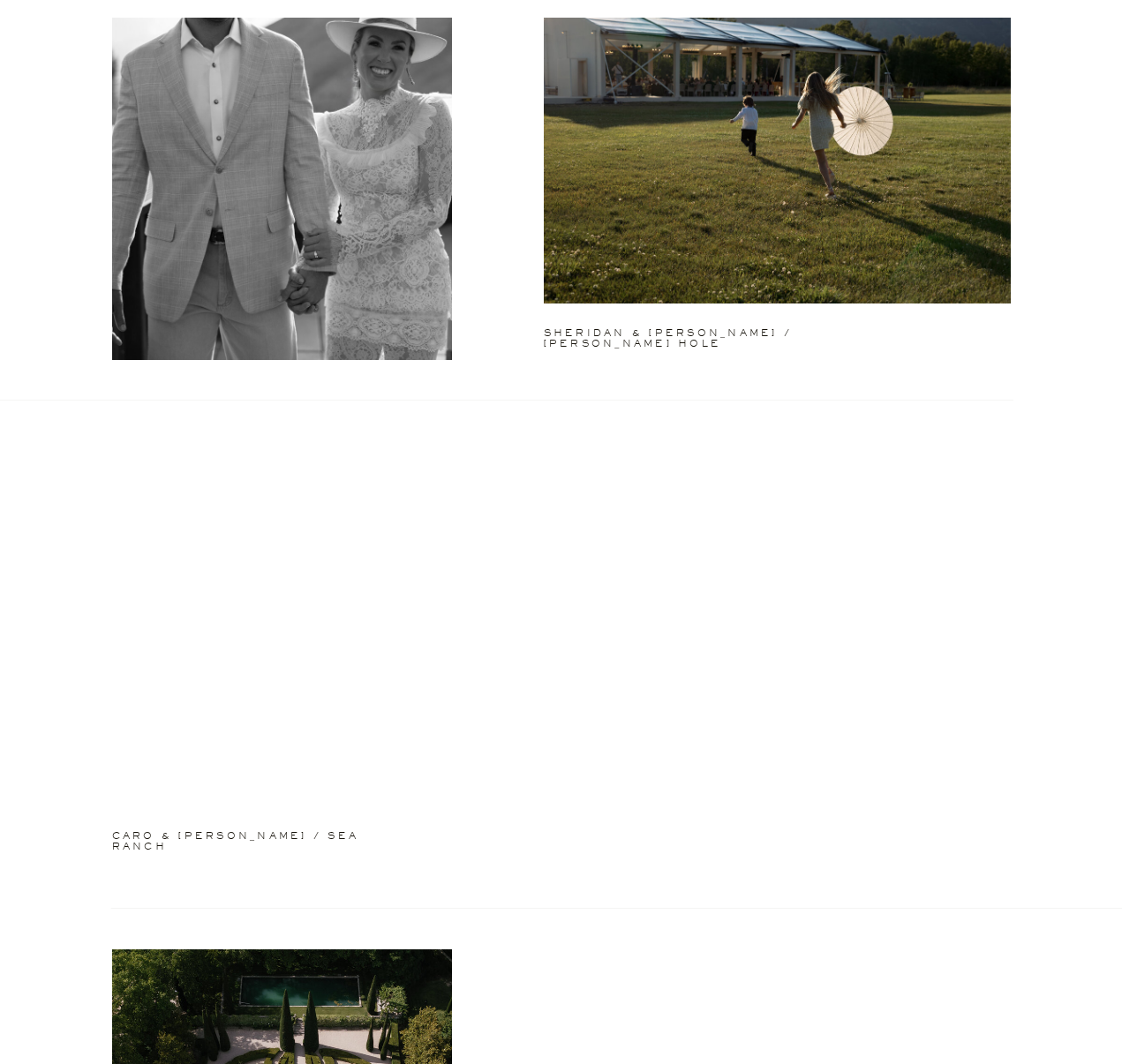
scroll to position [1218, 0]
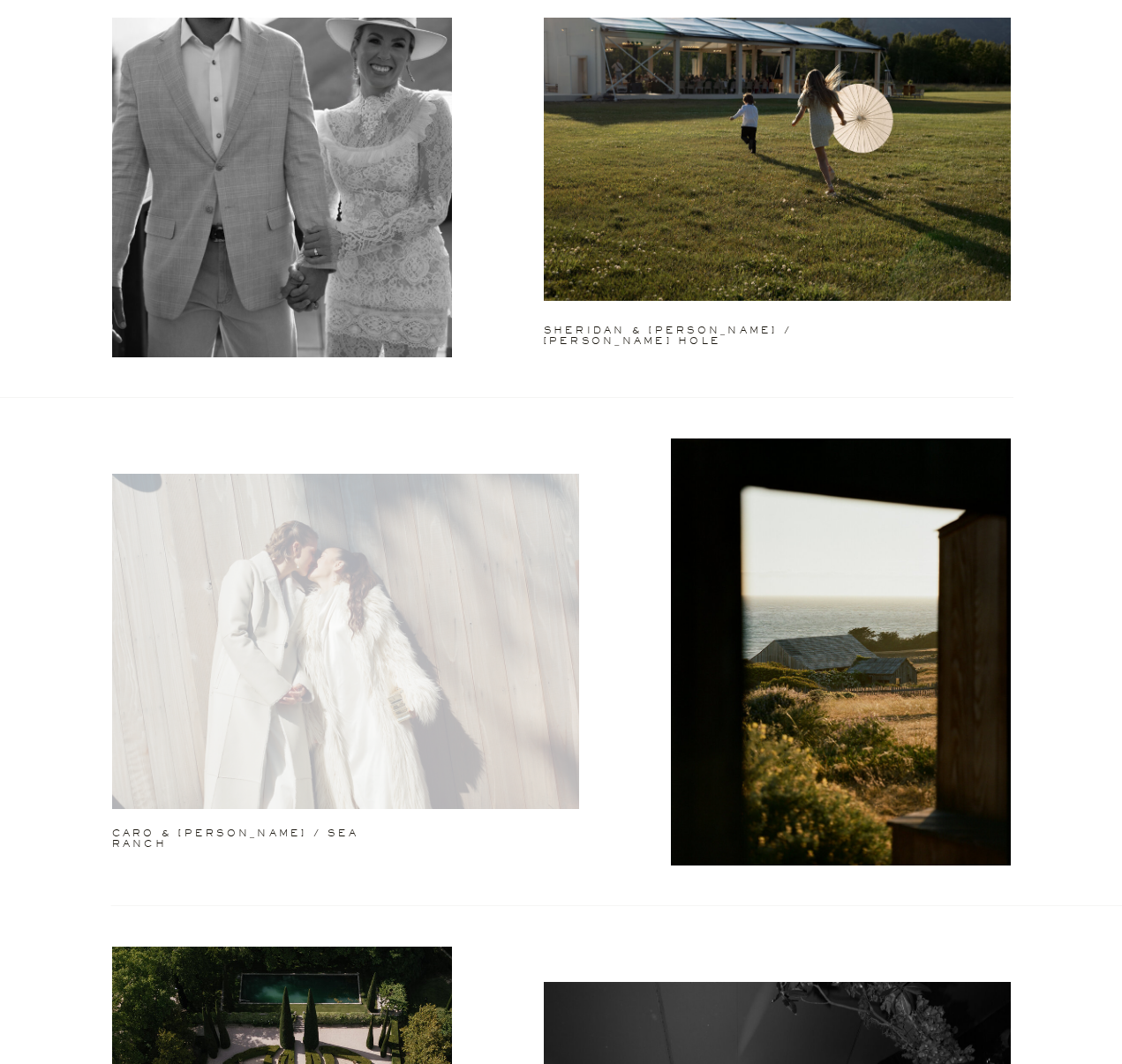
click at [510, 636] on div at bounding box center [345, 641] width 467 height 335
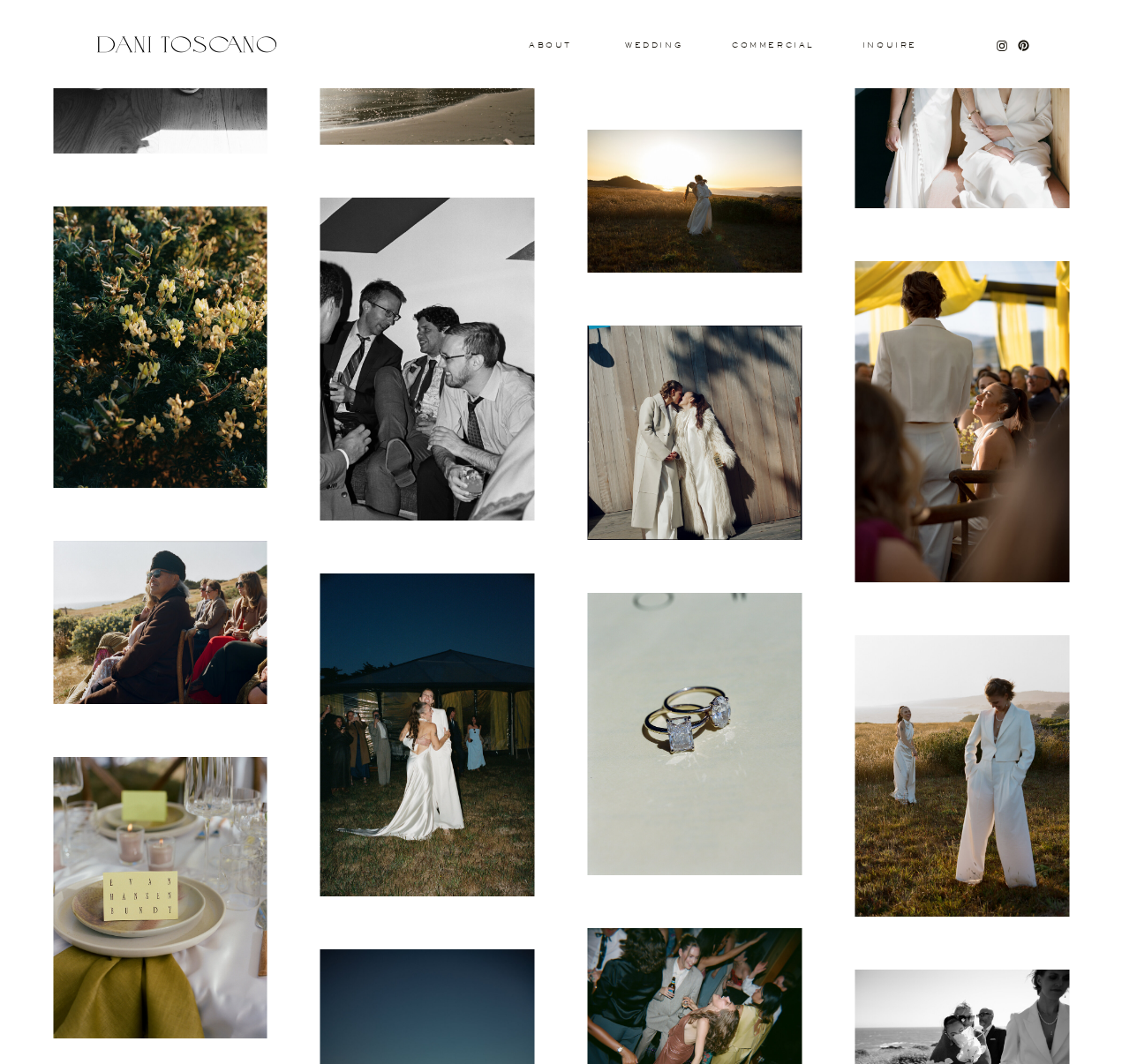
scroll to position [2348, 0]
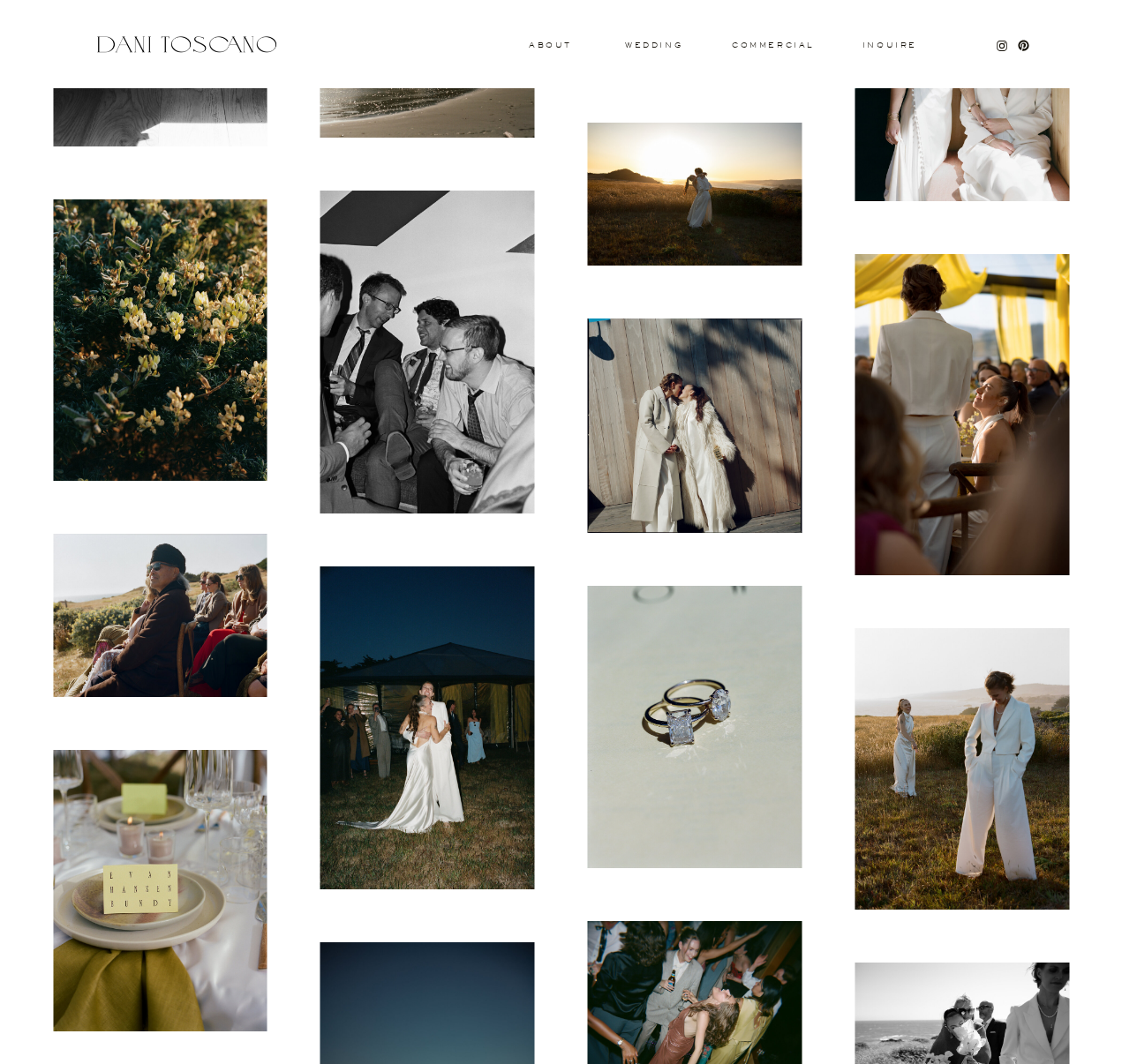
click at [219, 593] on img at bounding box center [159, 615] width 215 height 162
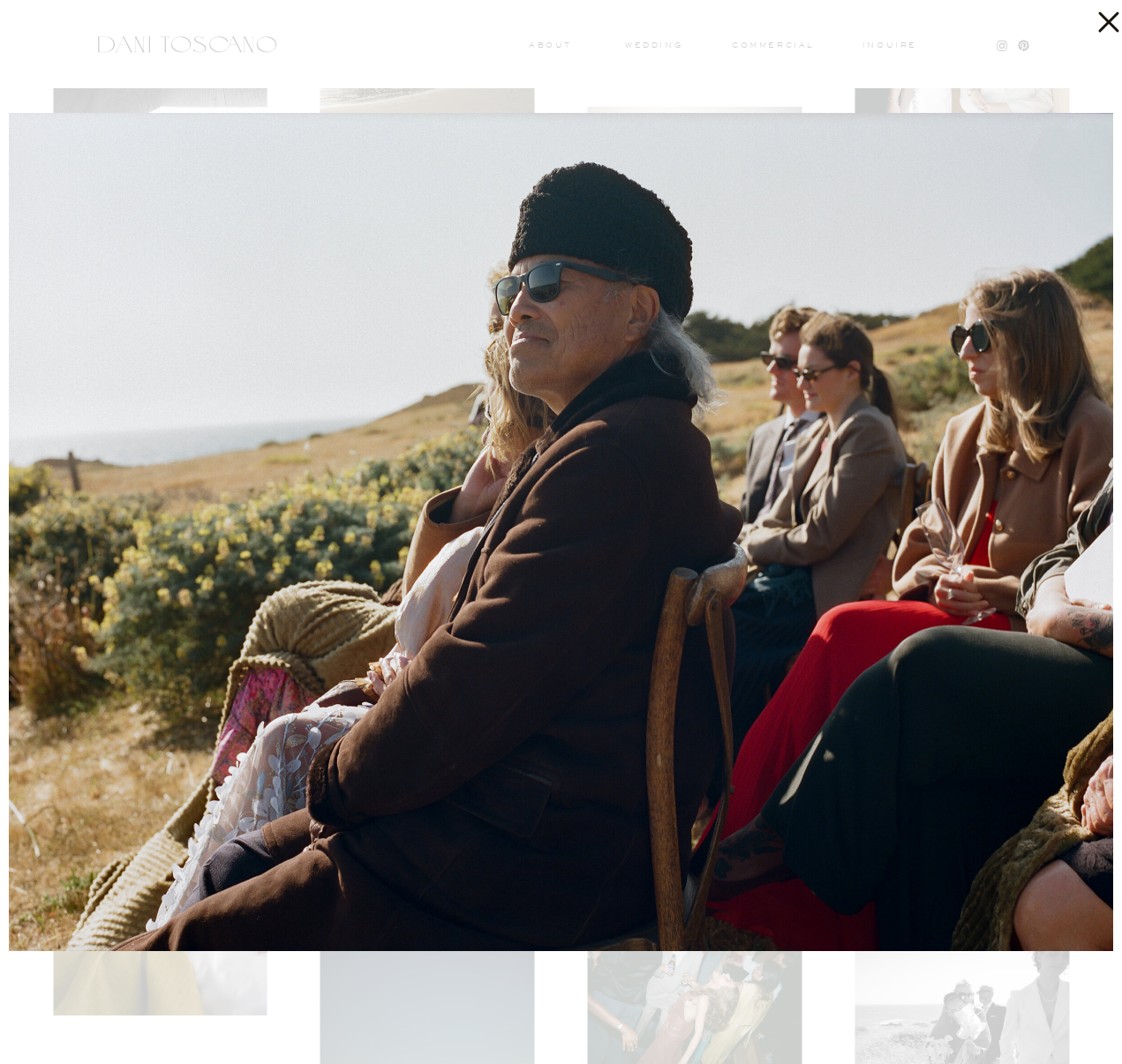
scroll to position [2360, 0]
click at [558, 67] on div at bounding box center [561, 532] width 1122 height 1064
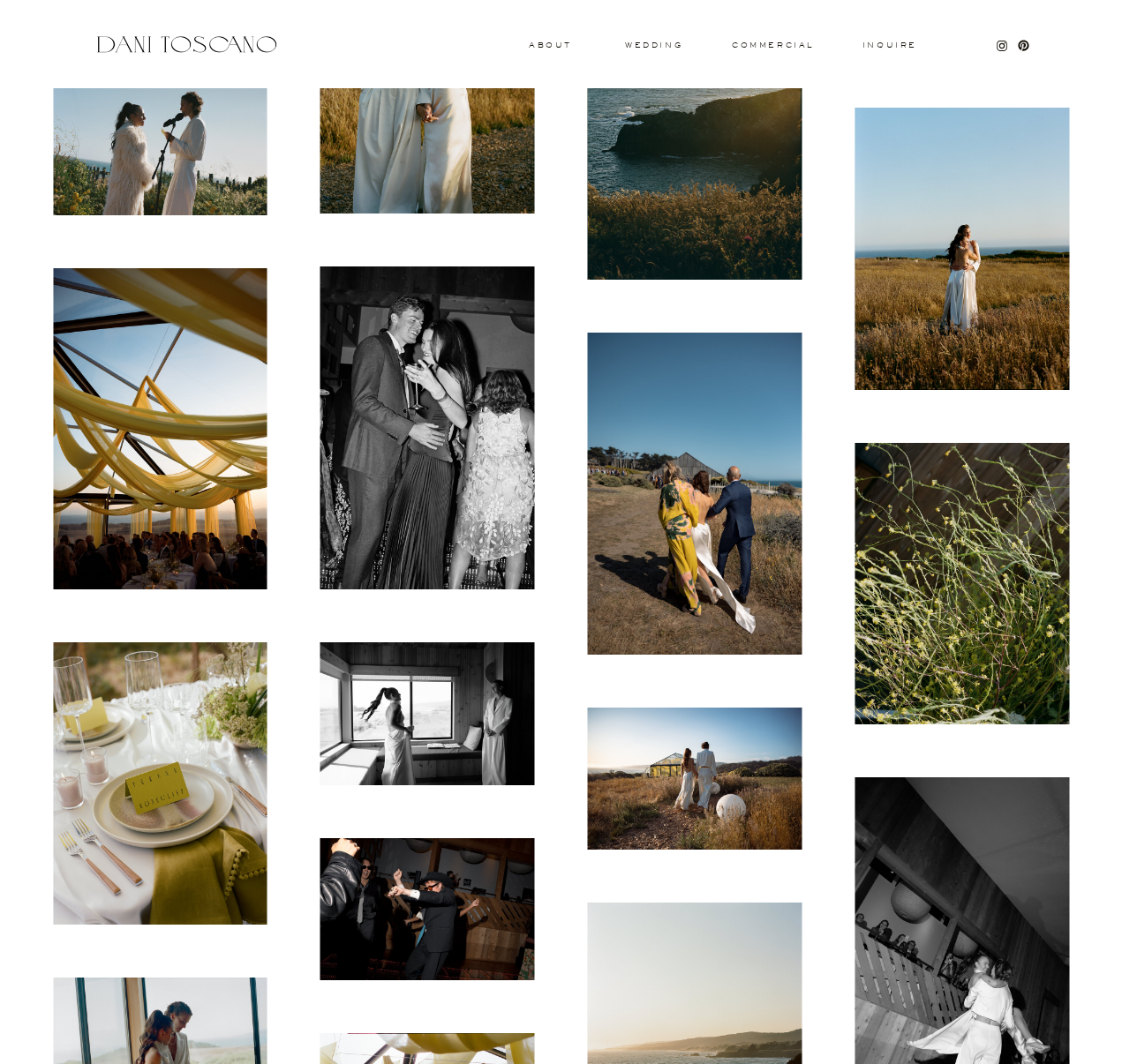
scroll to position [3735, 0]
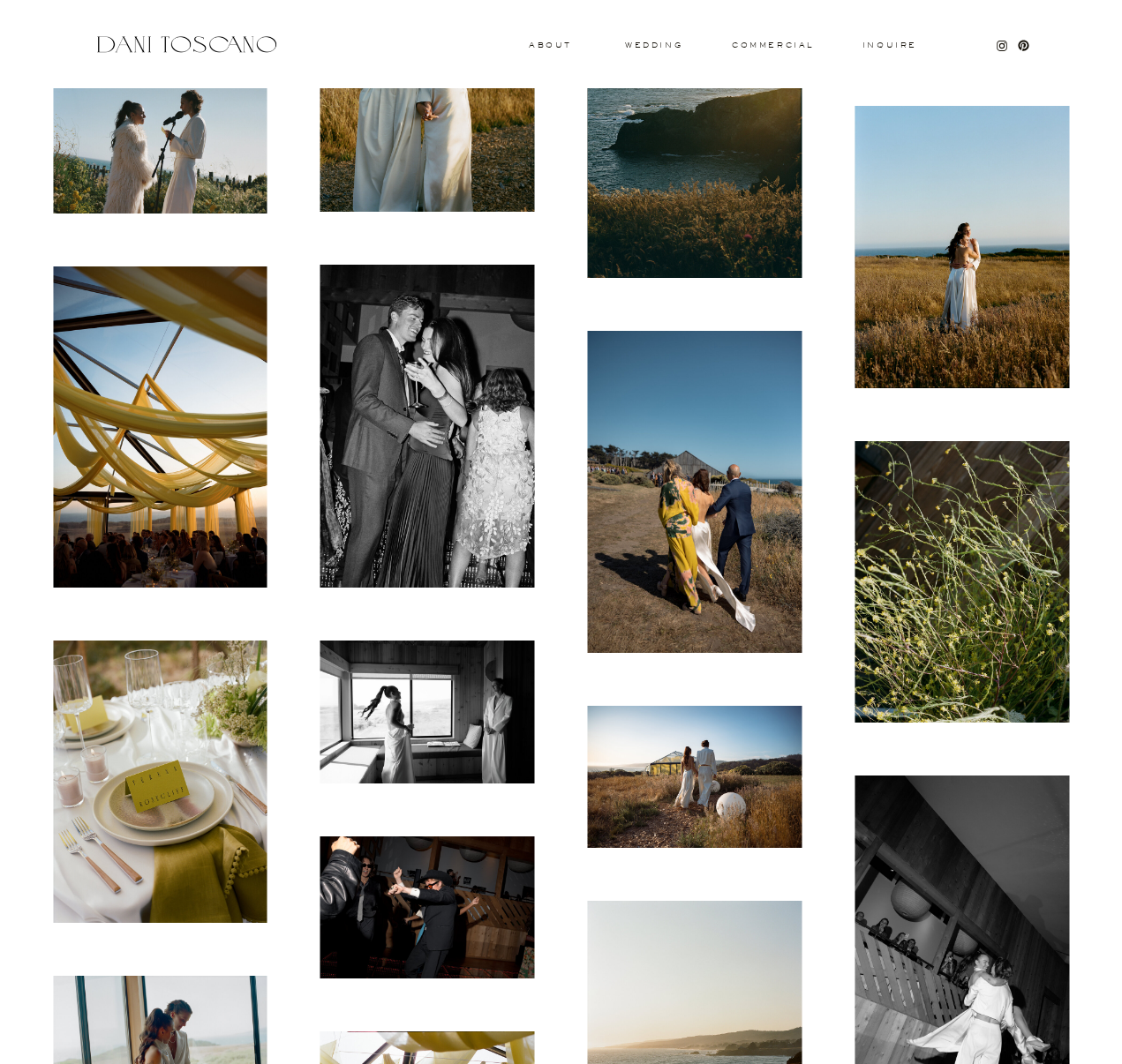
click at [661, 500] on img at bounding box center [694, 492] width 215 height 321
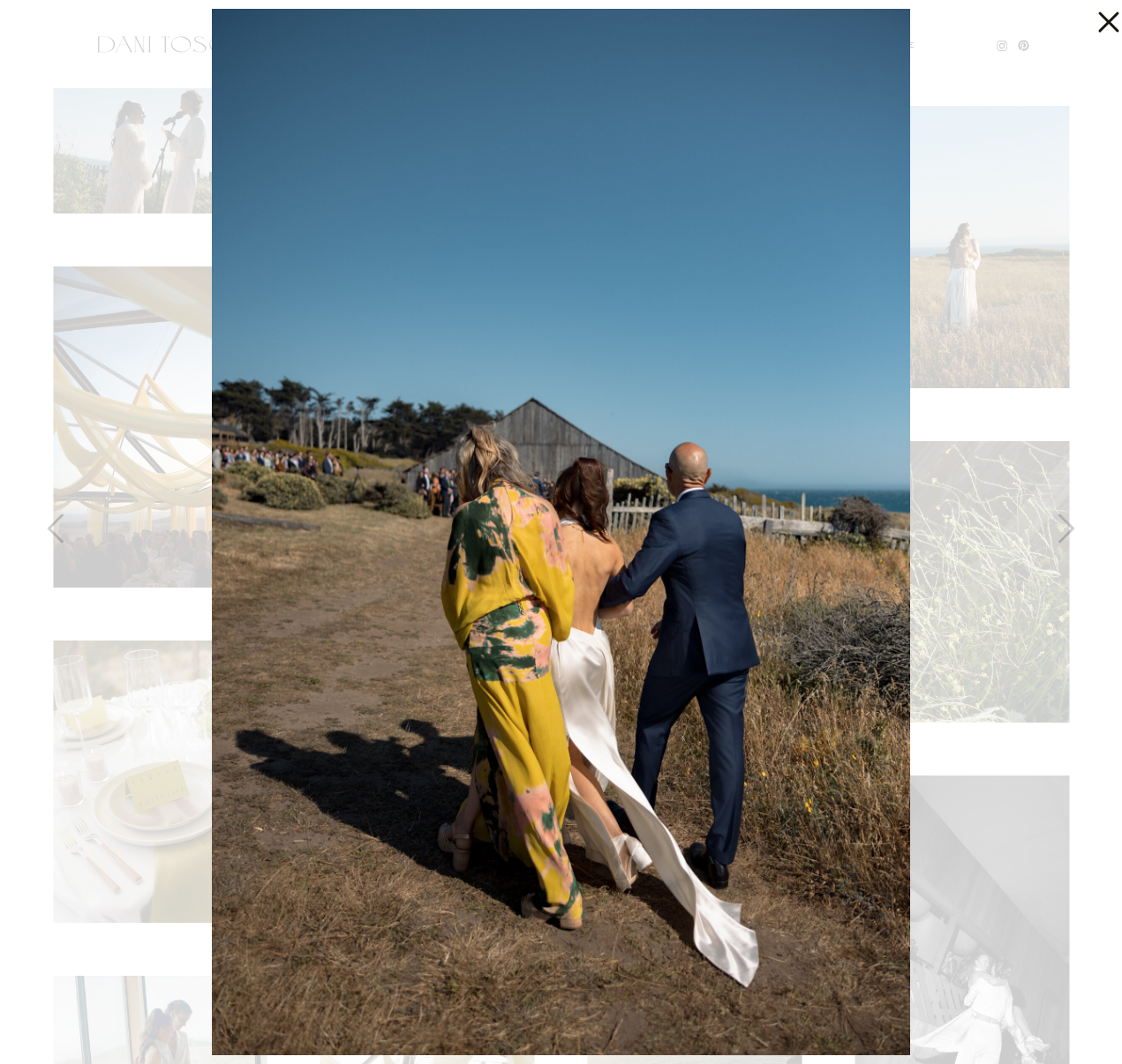
click at [1014, 433] on div at bounding box center [561, 532] width 1122 height 1064
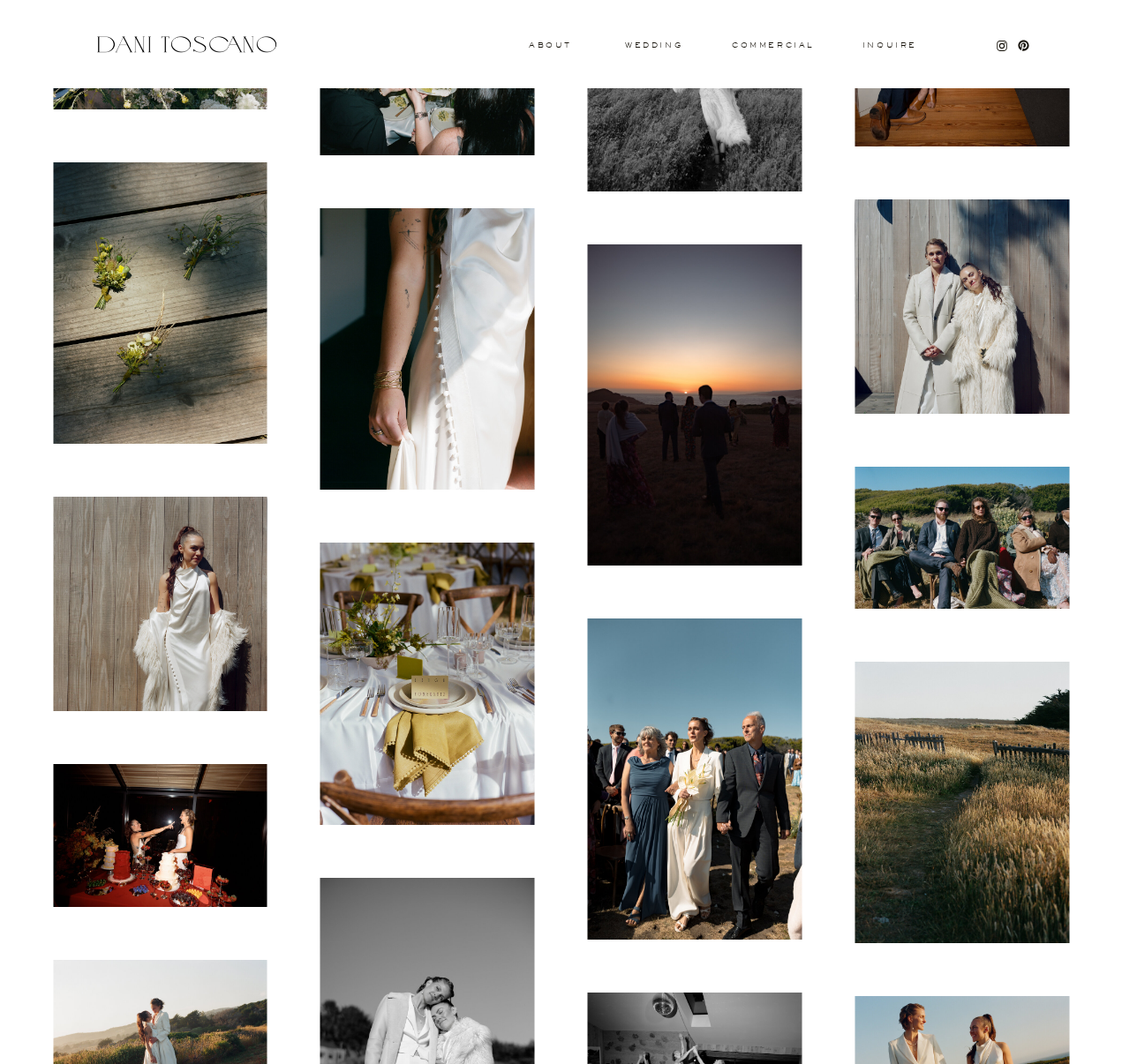
scroll to position [6265, 0]
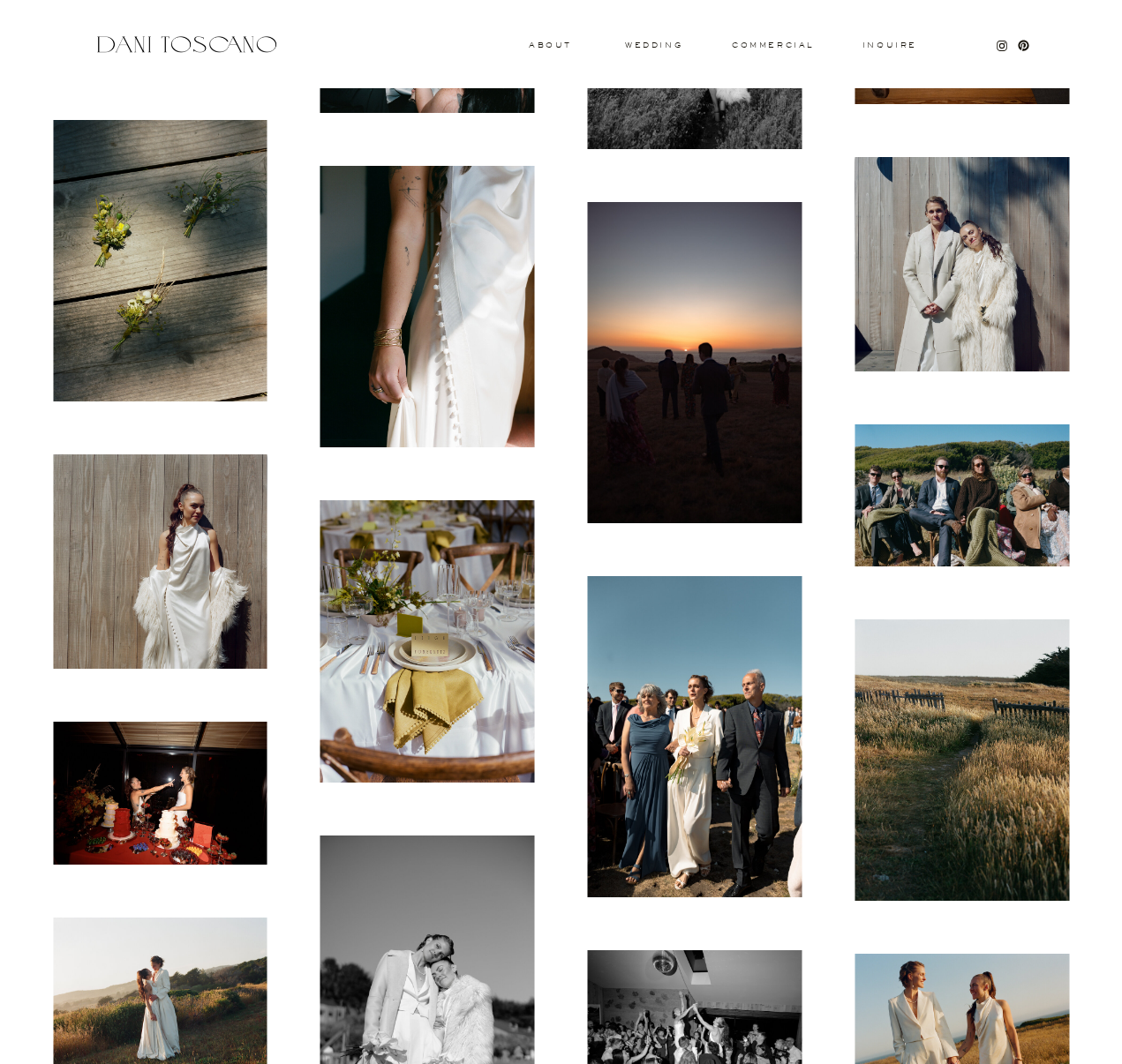
click at [631, 750] on img at bounding box center [694, 737] width 215 height 321
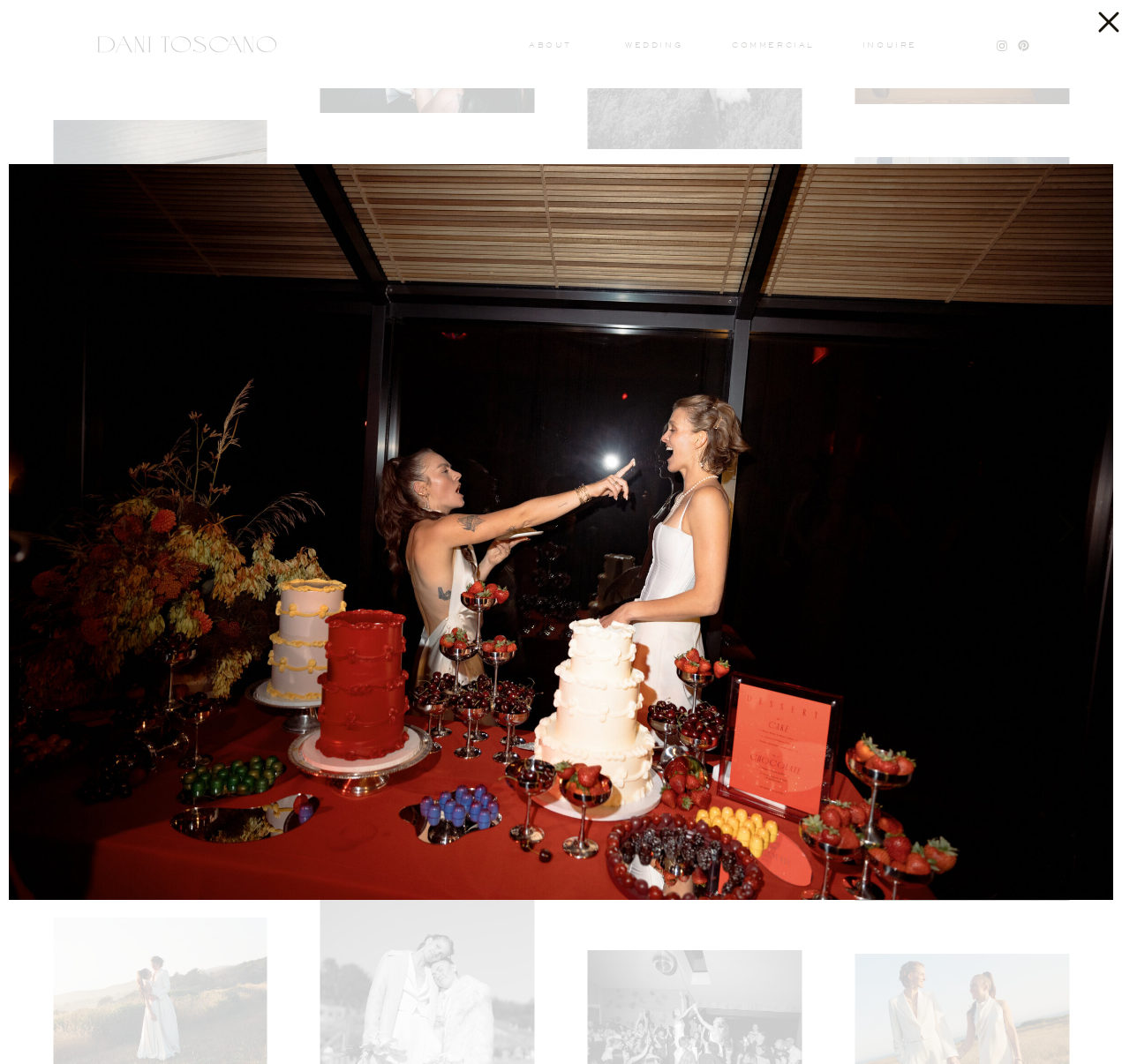
click at [590, 4] on div at bounding box center [561, 532] width 1122 height 1064
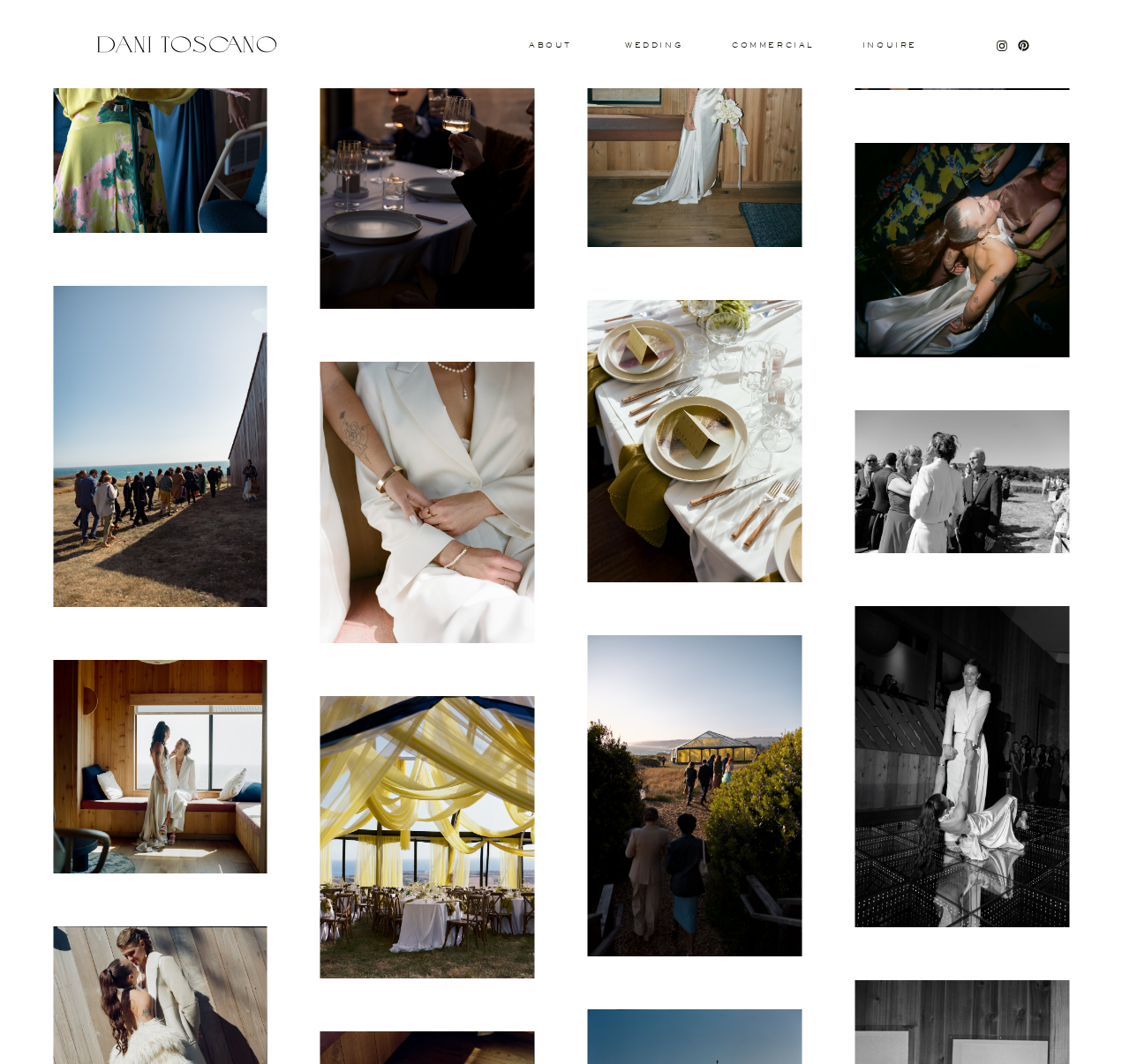
scroll to position [7768, 0]
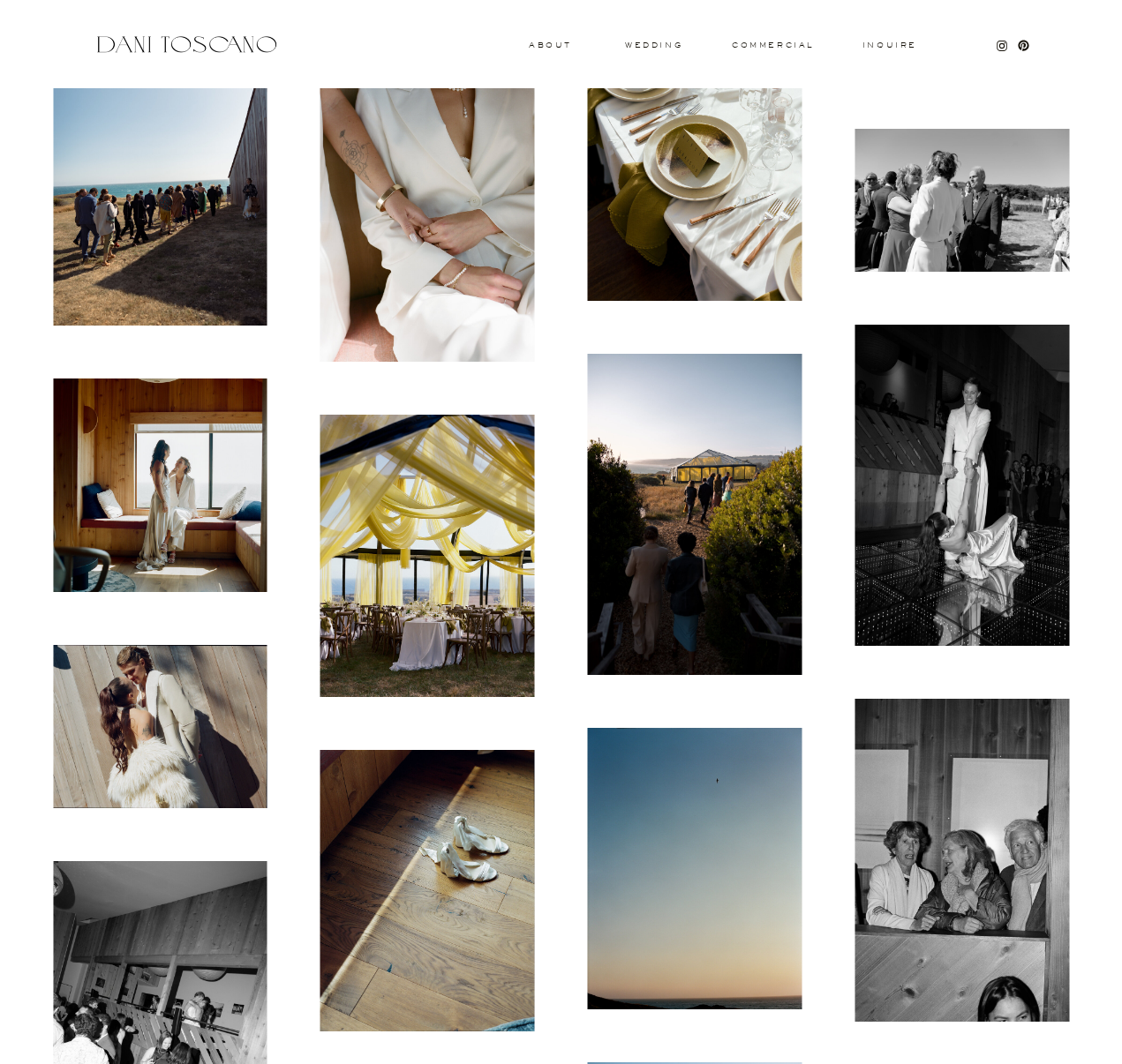
click at [208, 238] on img at bounding box center [159, 165] width 215 height 321
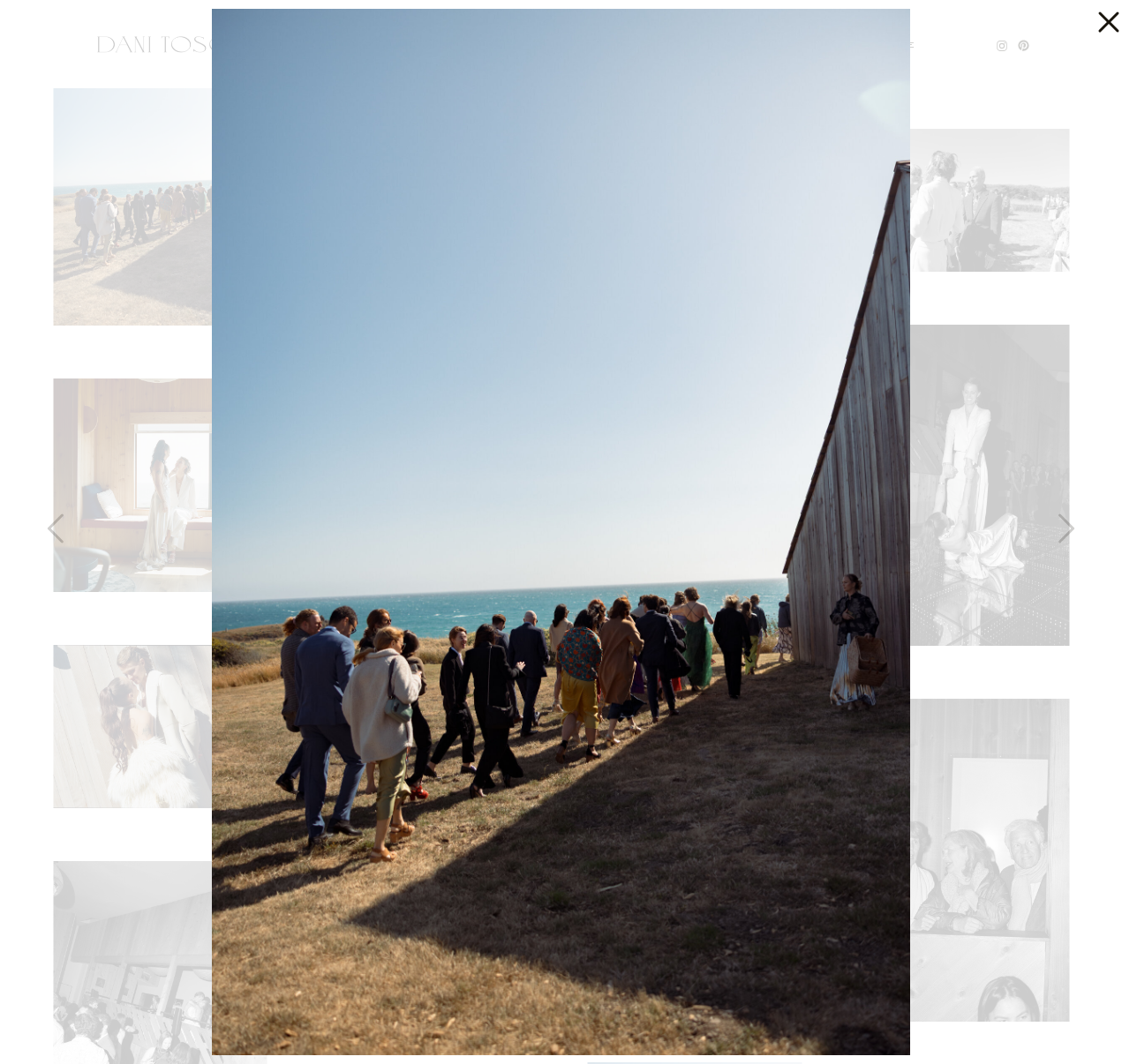
click at [935, 471] on div at bounding box center [561, 532] width 1122 height 1064
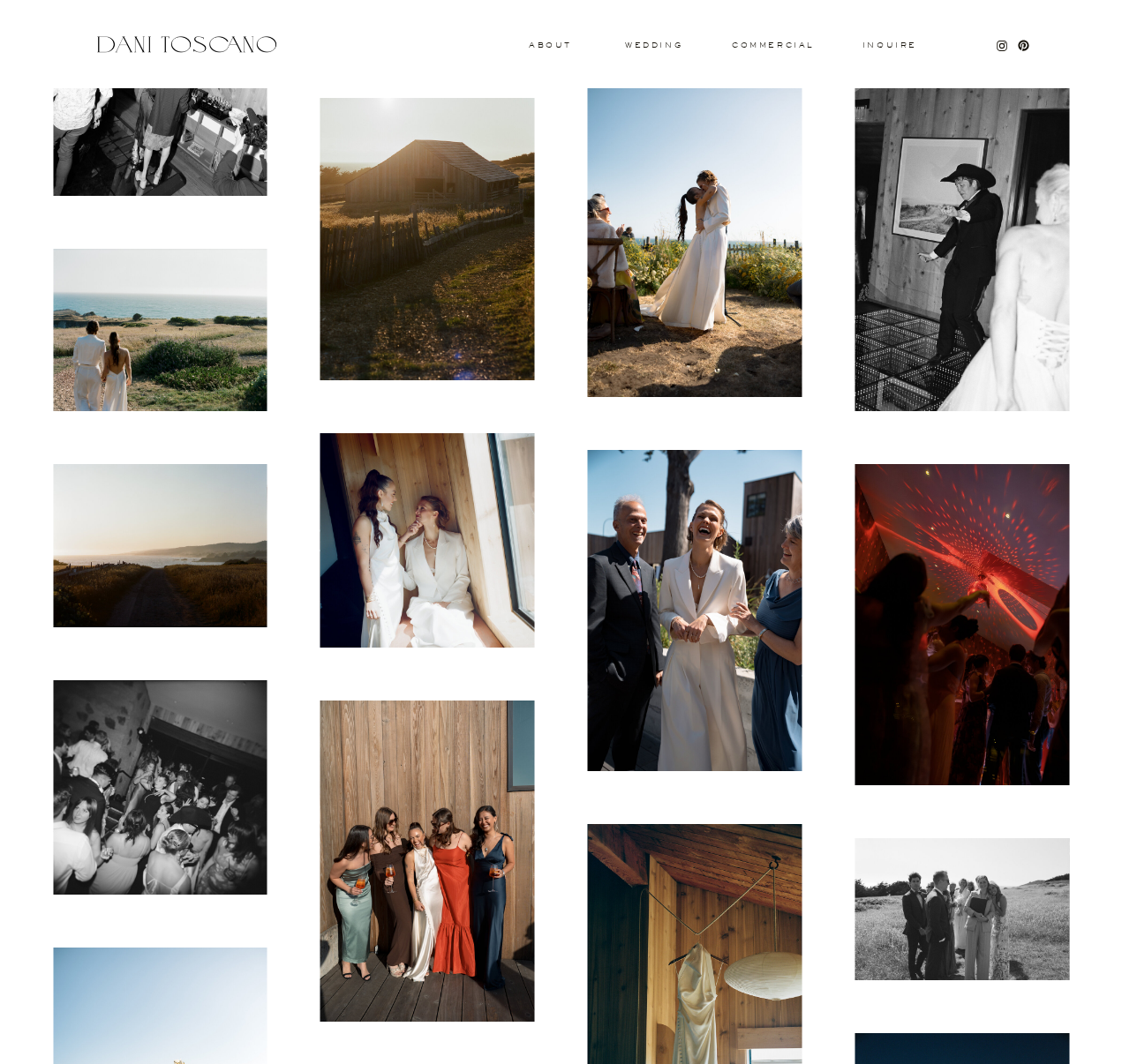
scroll to position [8723, 0]
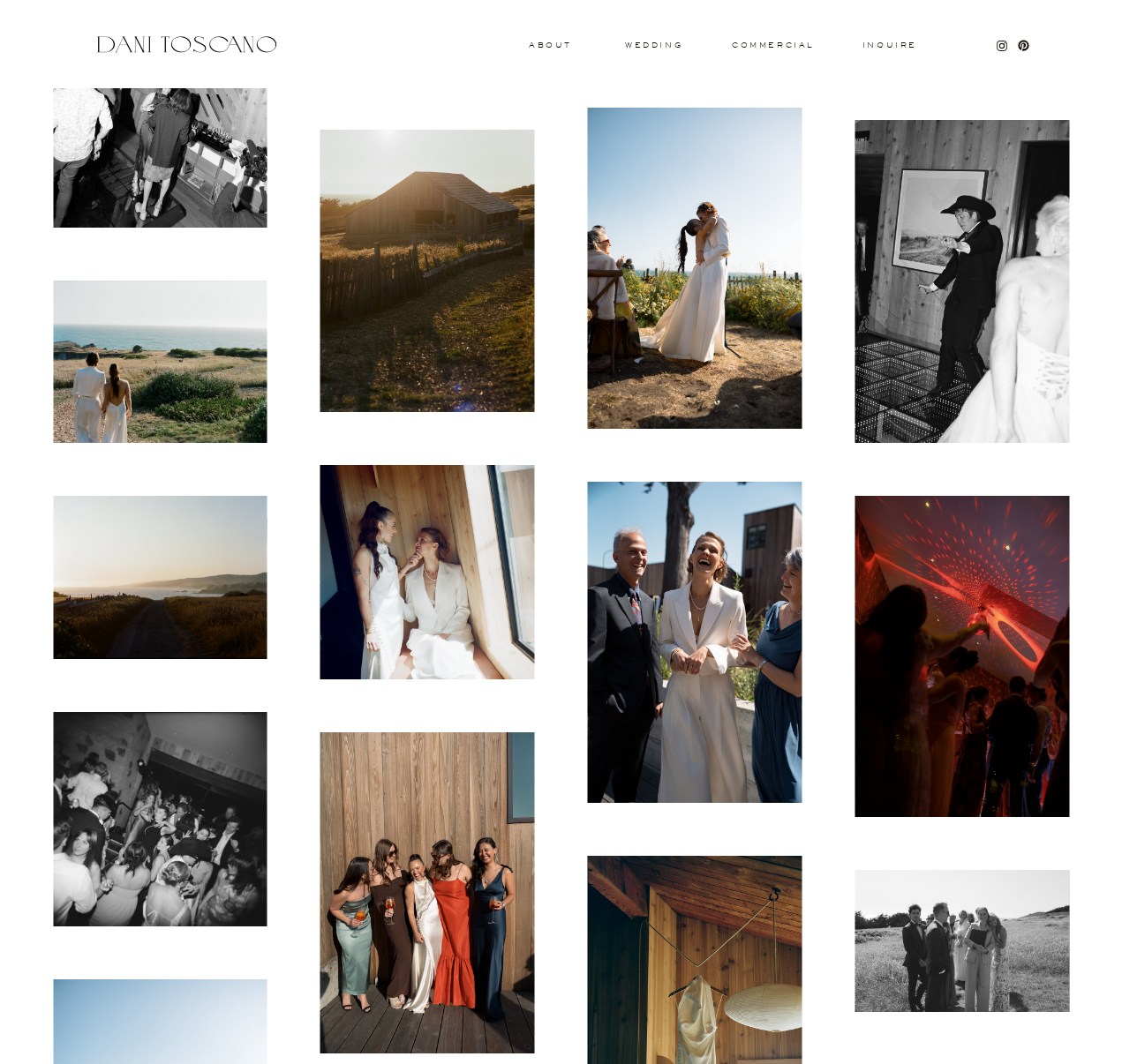
click at [653, 330] on img at bounding box center [694, 268] width 215 height 321
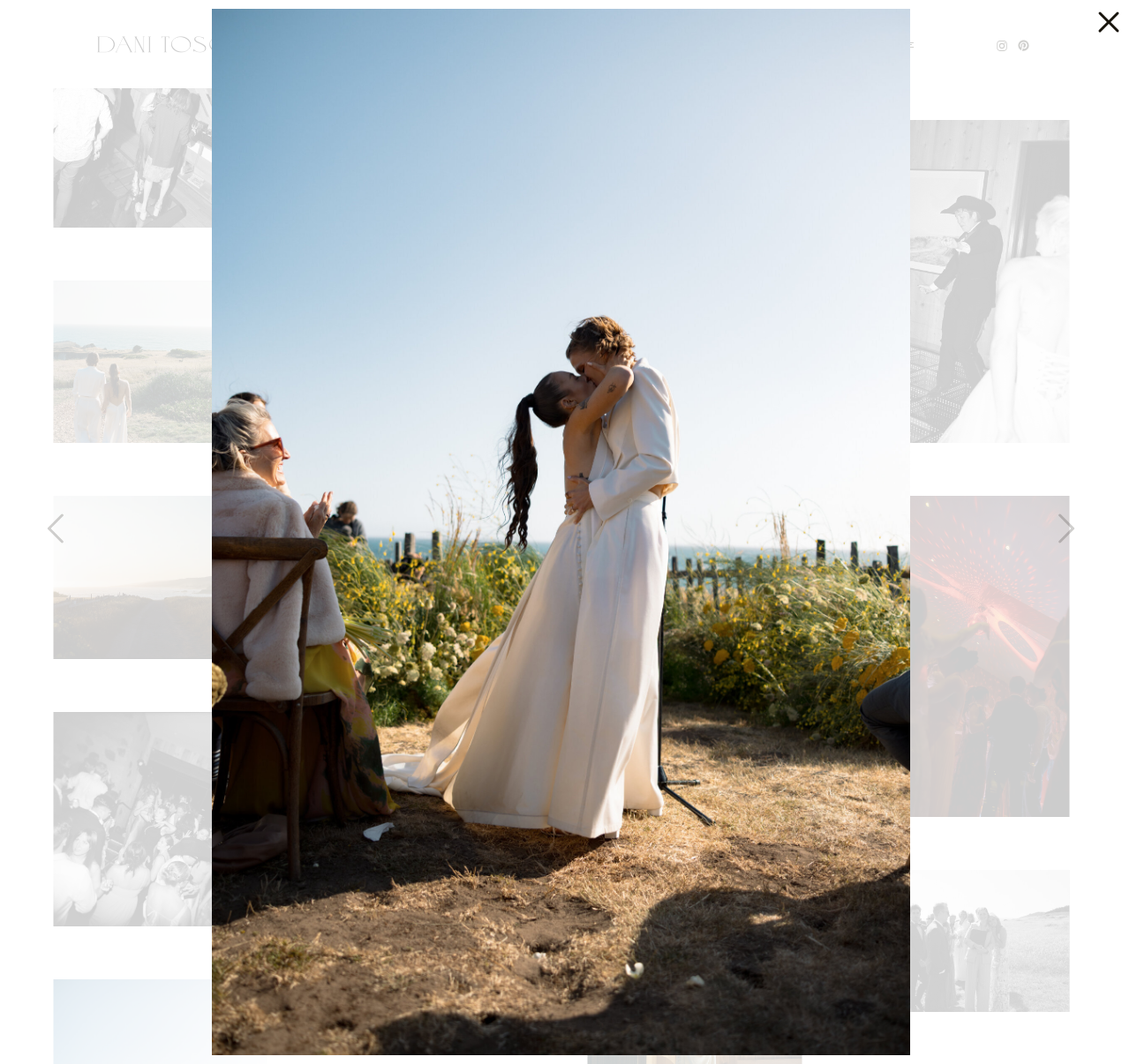
click at [108, 236] on div at bounding box center [561, 532] width 1122 height 1064
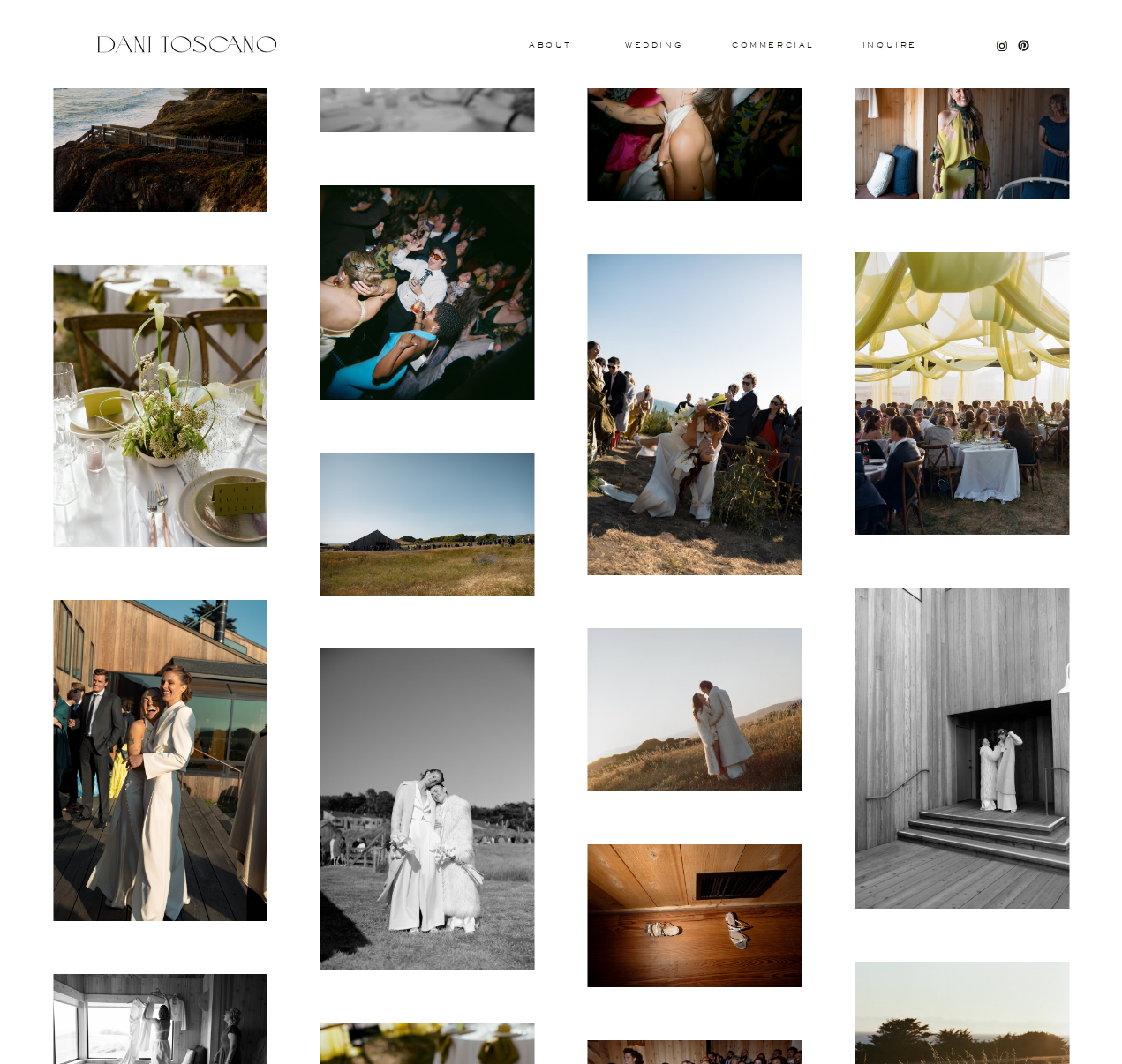
scroll to position [11018, 0]
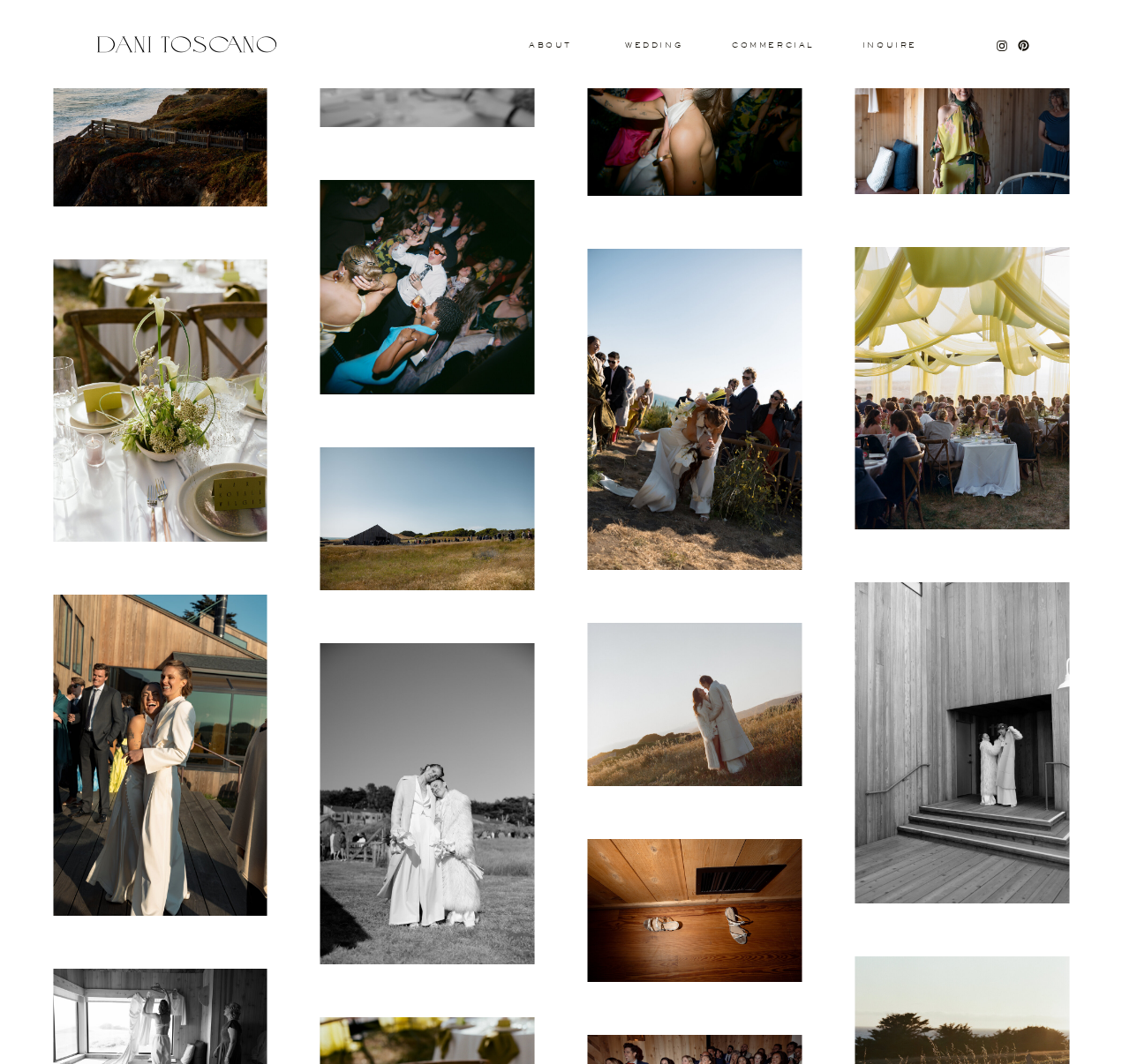
click at [641, 333] on img at bounding box center [694, 409] width 215 height 321
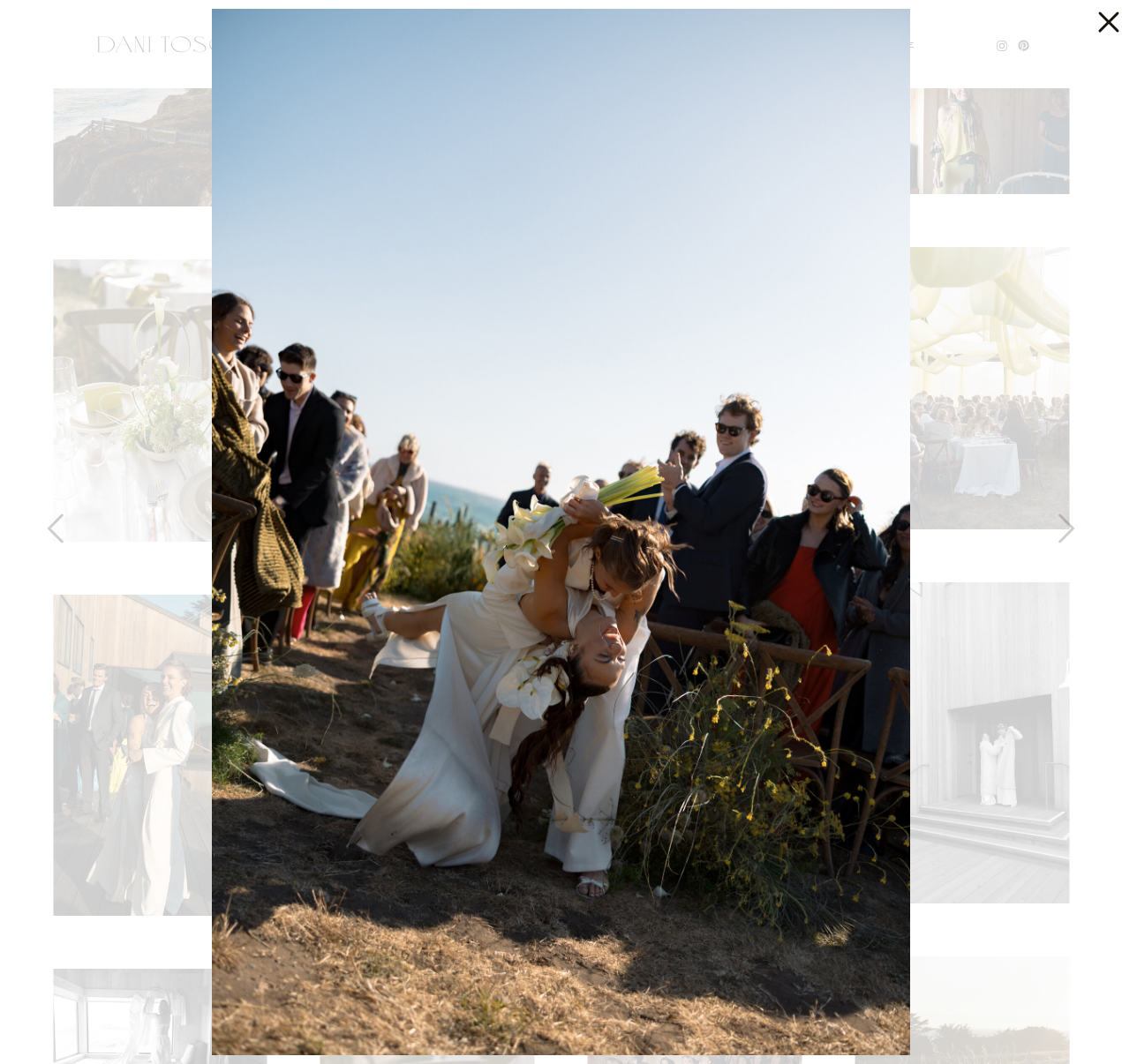
click at [1017, 324] on div at bounding box center [561, 532] width 1122 height 1064
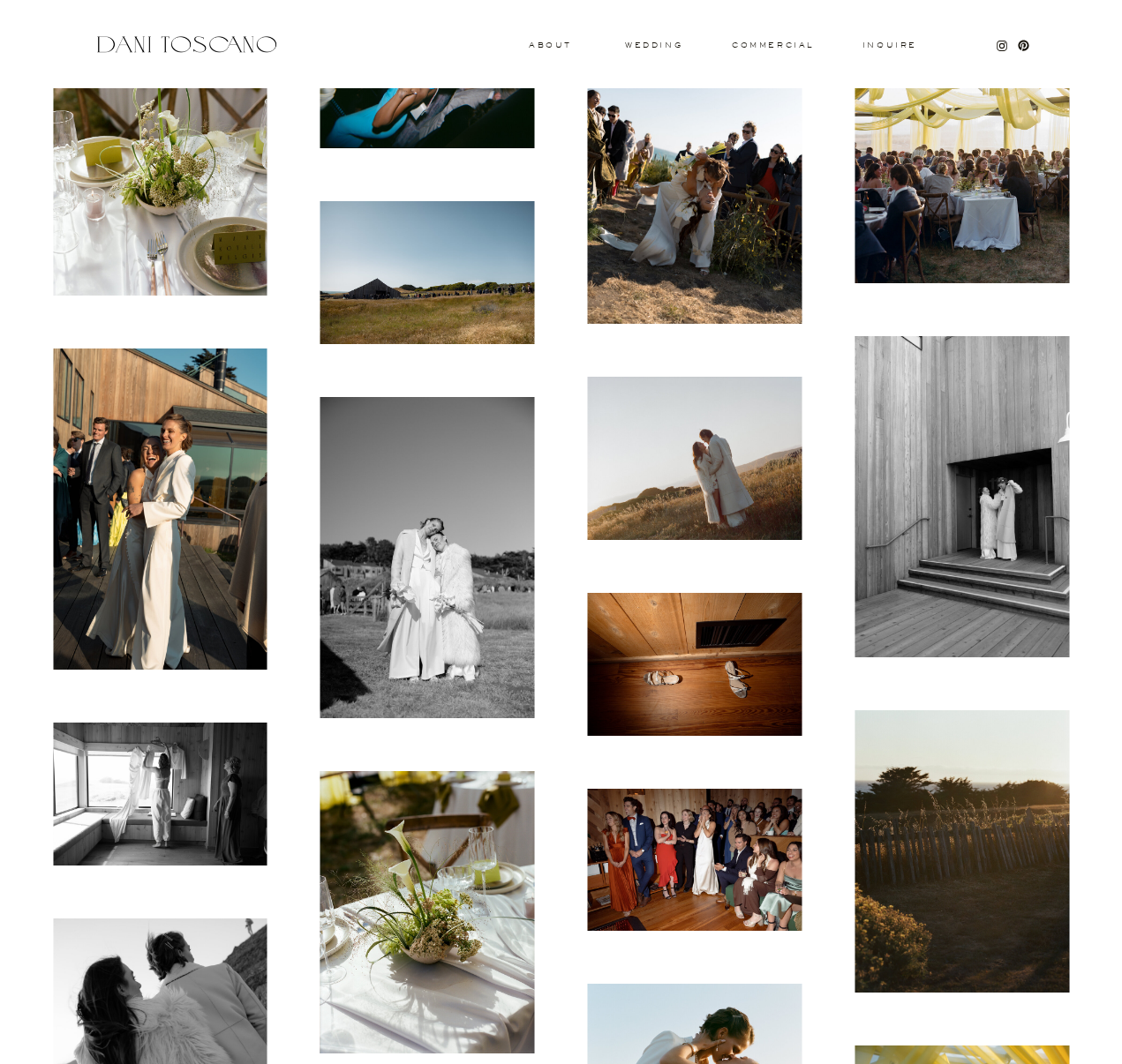
scroll to position [11271, 0]
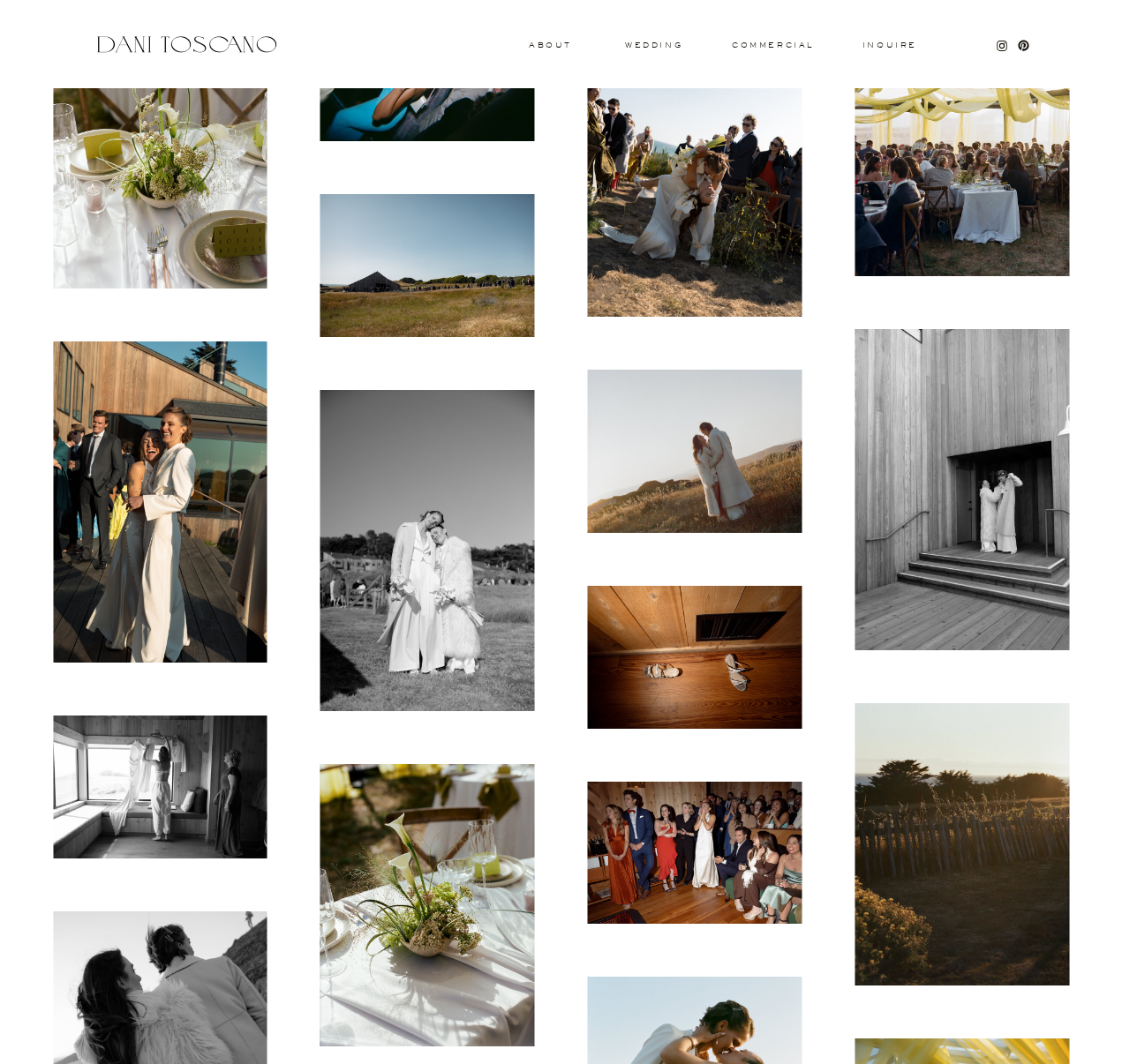
click at [240, 483] on img at bounding box center [159, 502] width 215 height 321
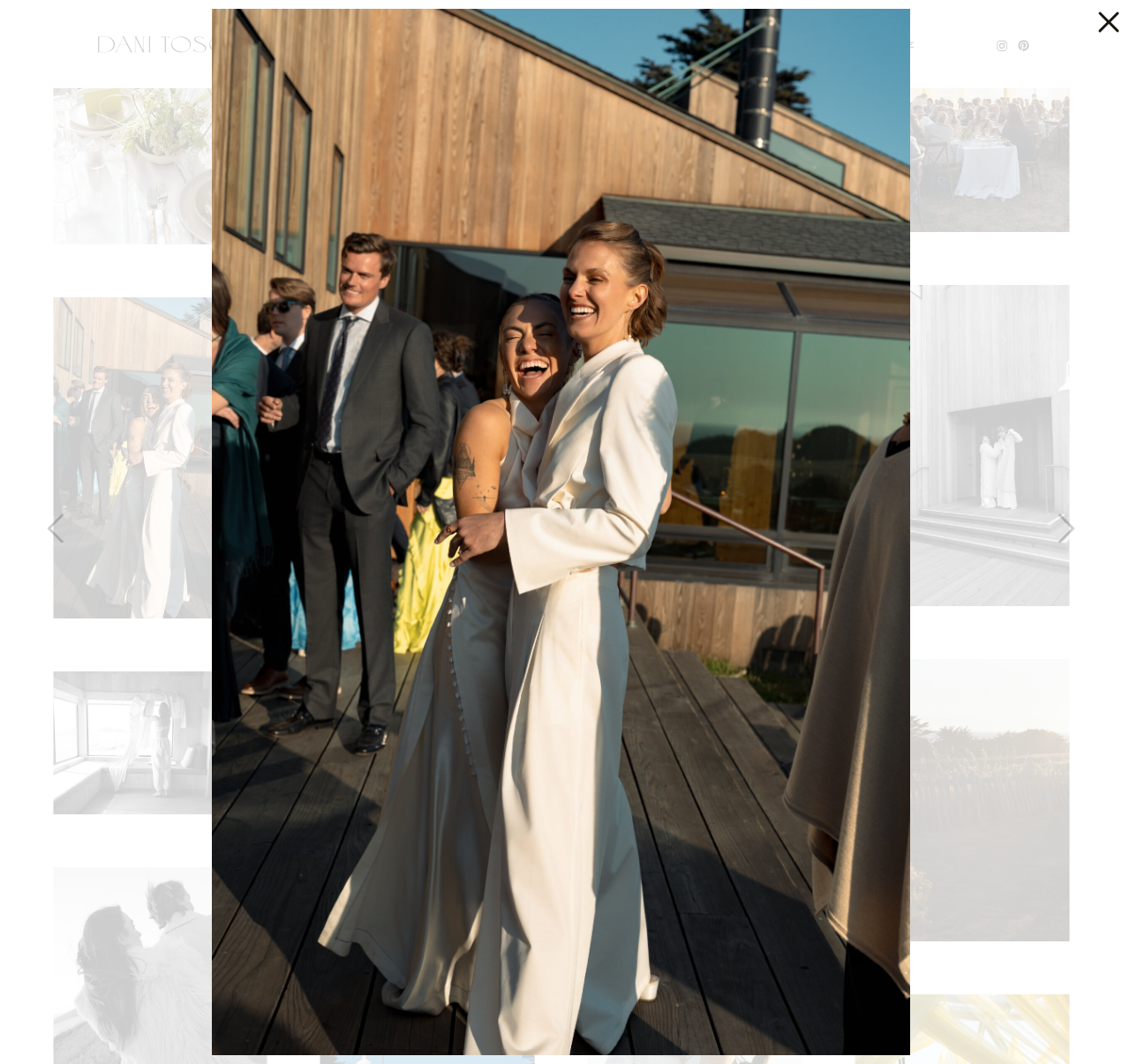
scroll to position [11307, 0]
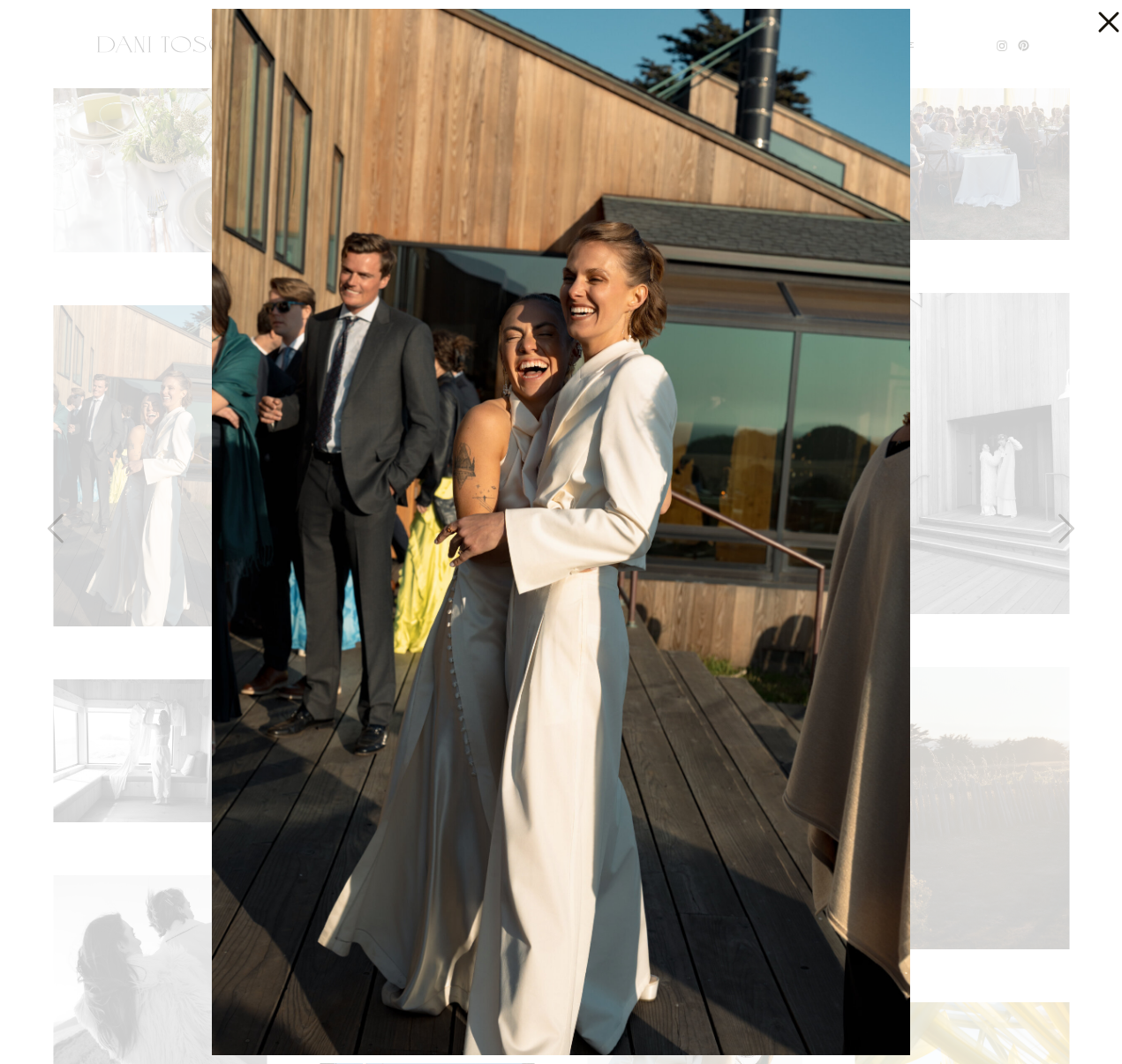
click at [166, 371] on div at bounding box center [561, 532] width 1122 height 1064
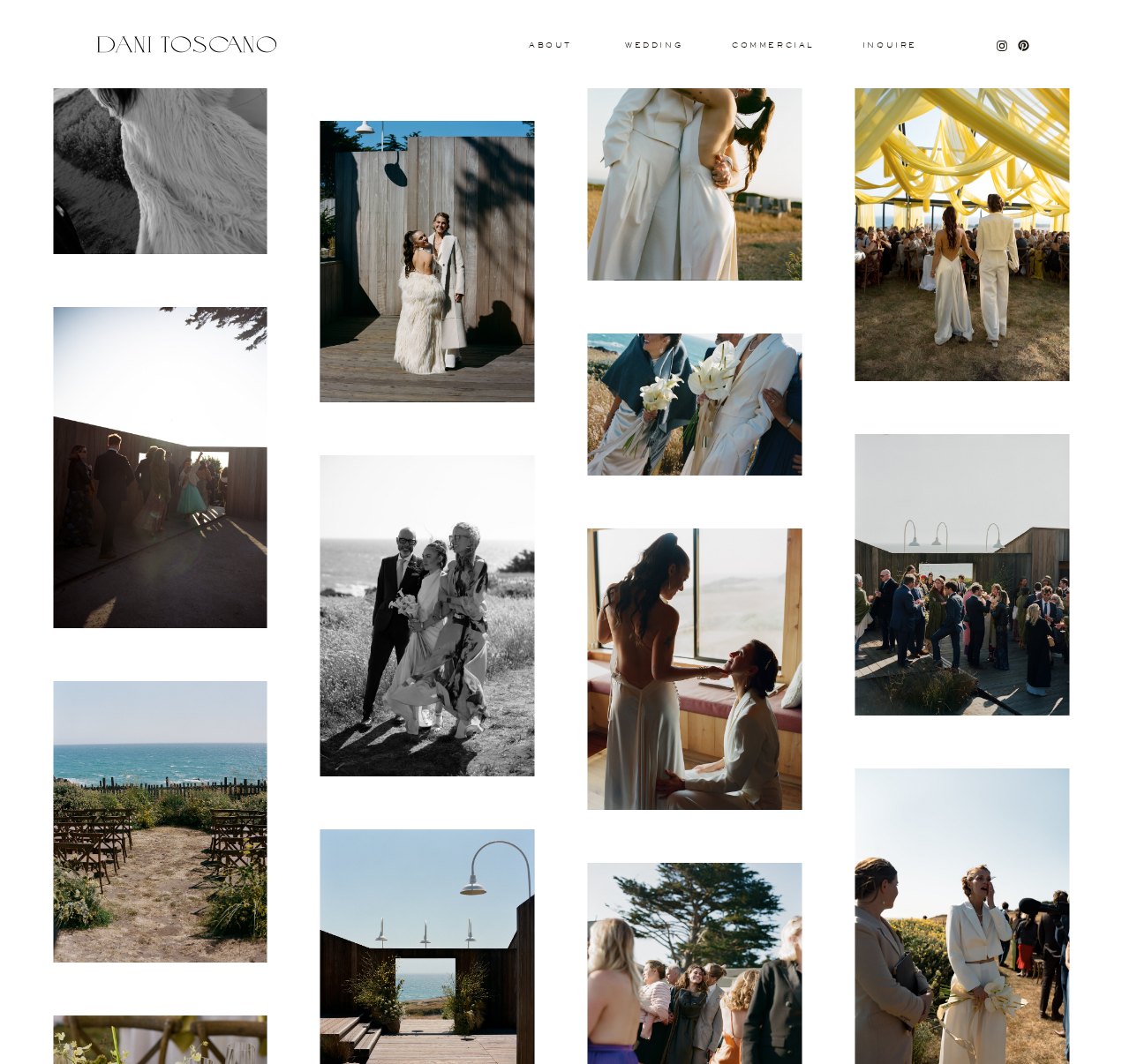
scroll to position [12426, 0]
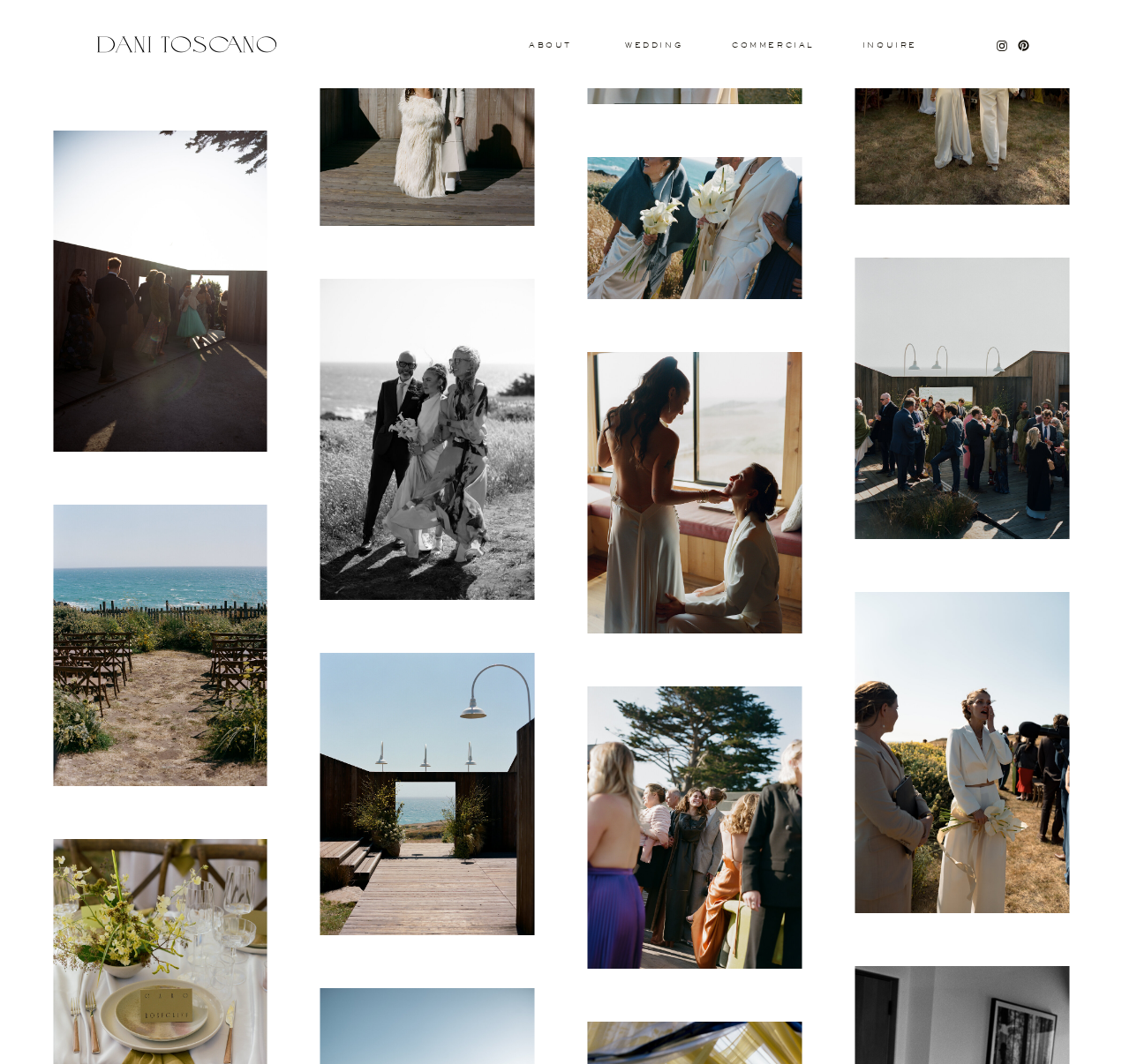
click at [229, 603] on img at bounding box center [159, 646] width 215 height 282
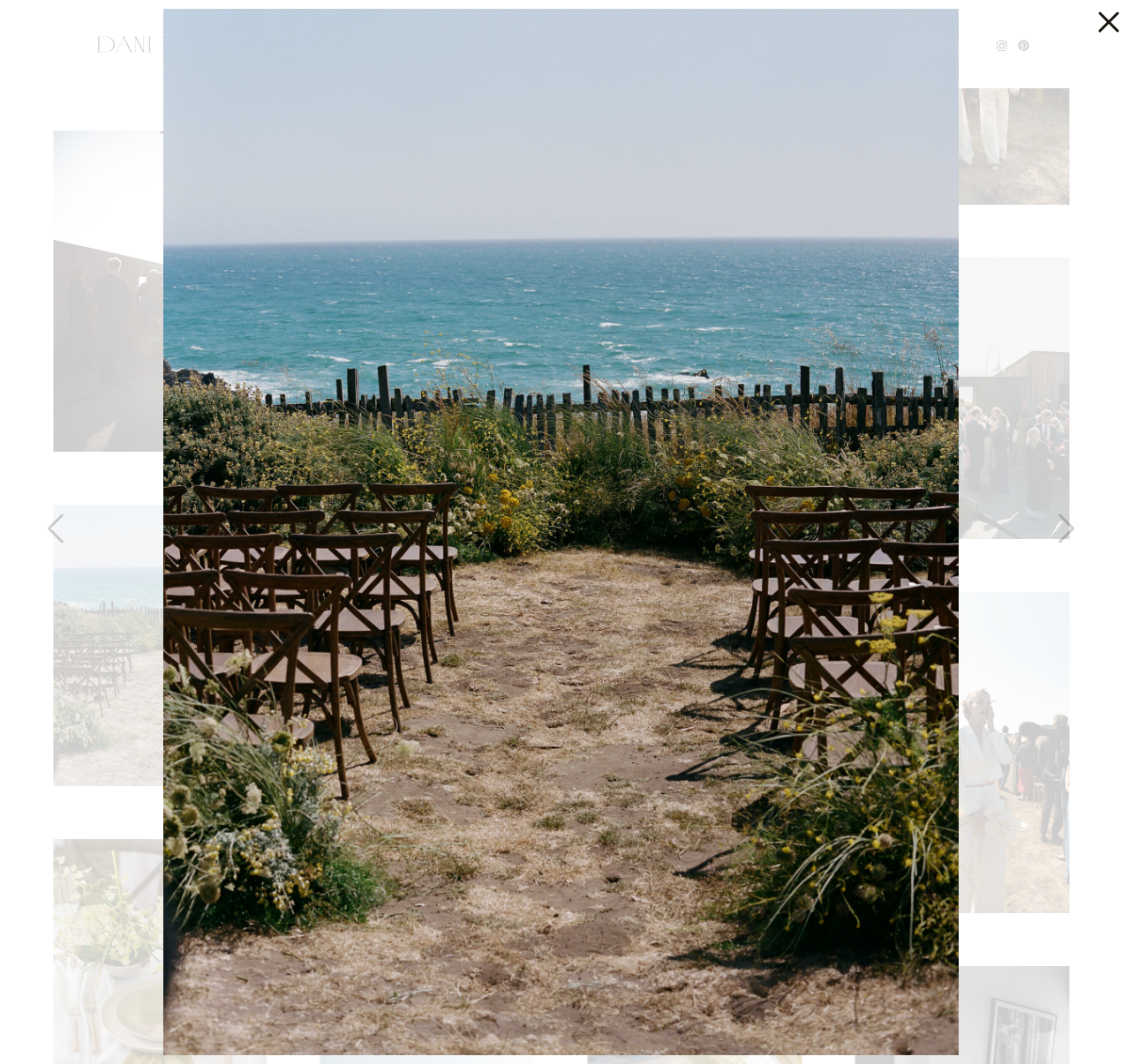
click at [99, 538] on div at bounding box center [561, 532] width 1122 height 1064
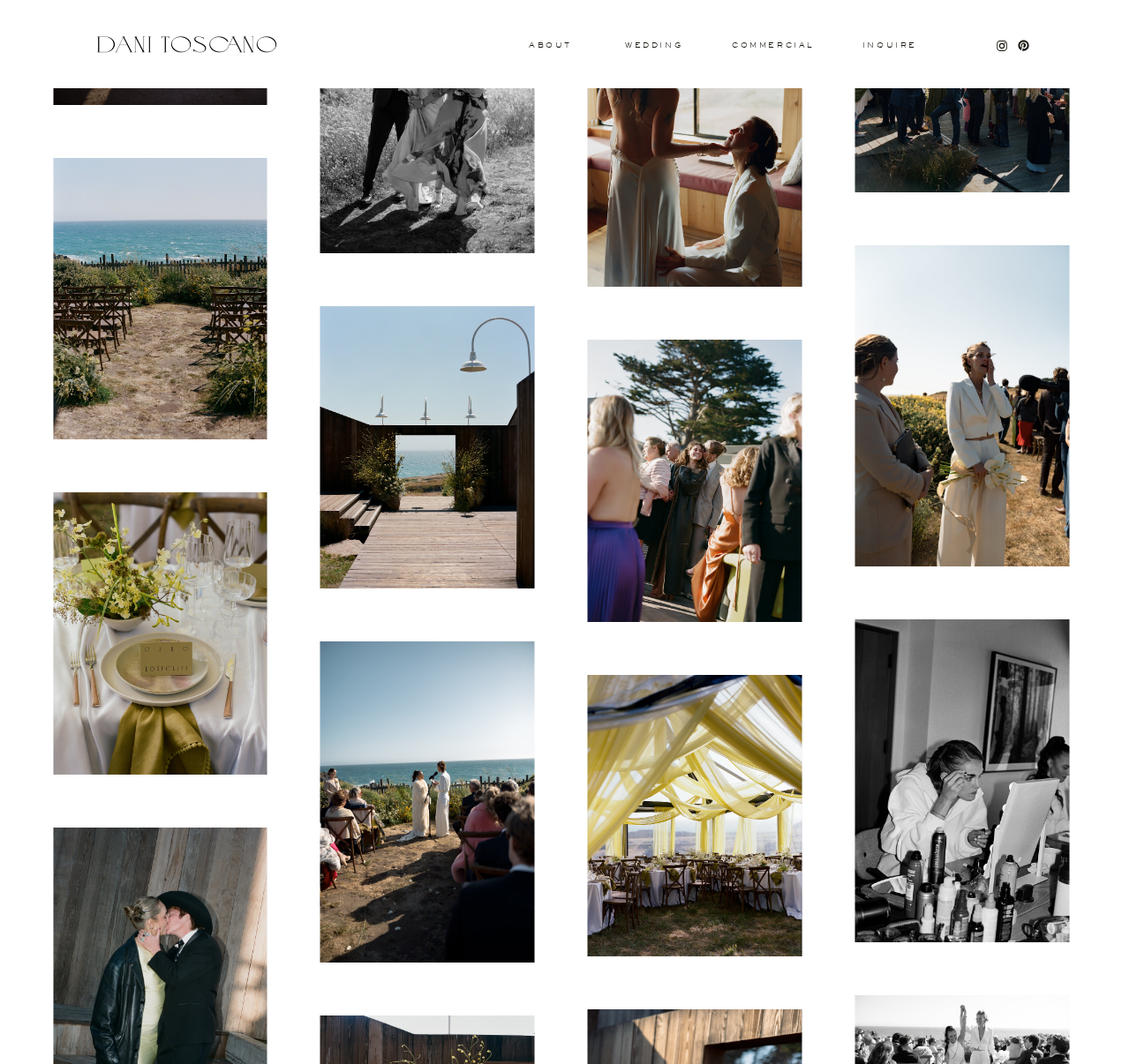
scroll to position [12783, 0]
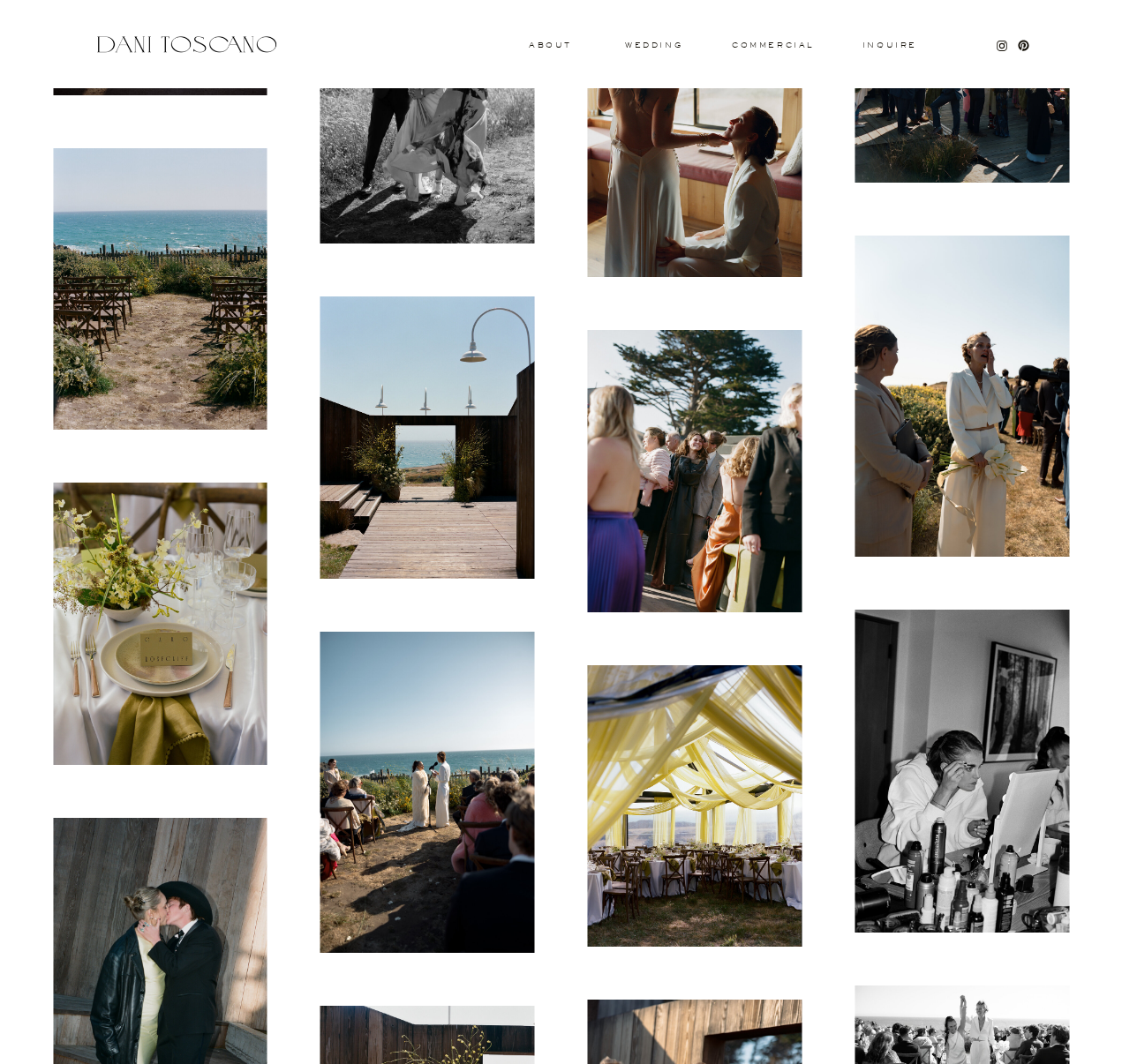
click at [1032, 432] on img at bounding box center [962, 396] width 215 height 321
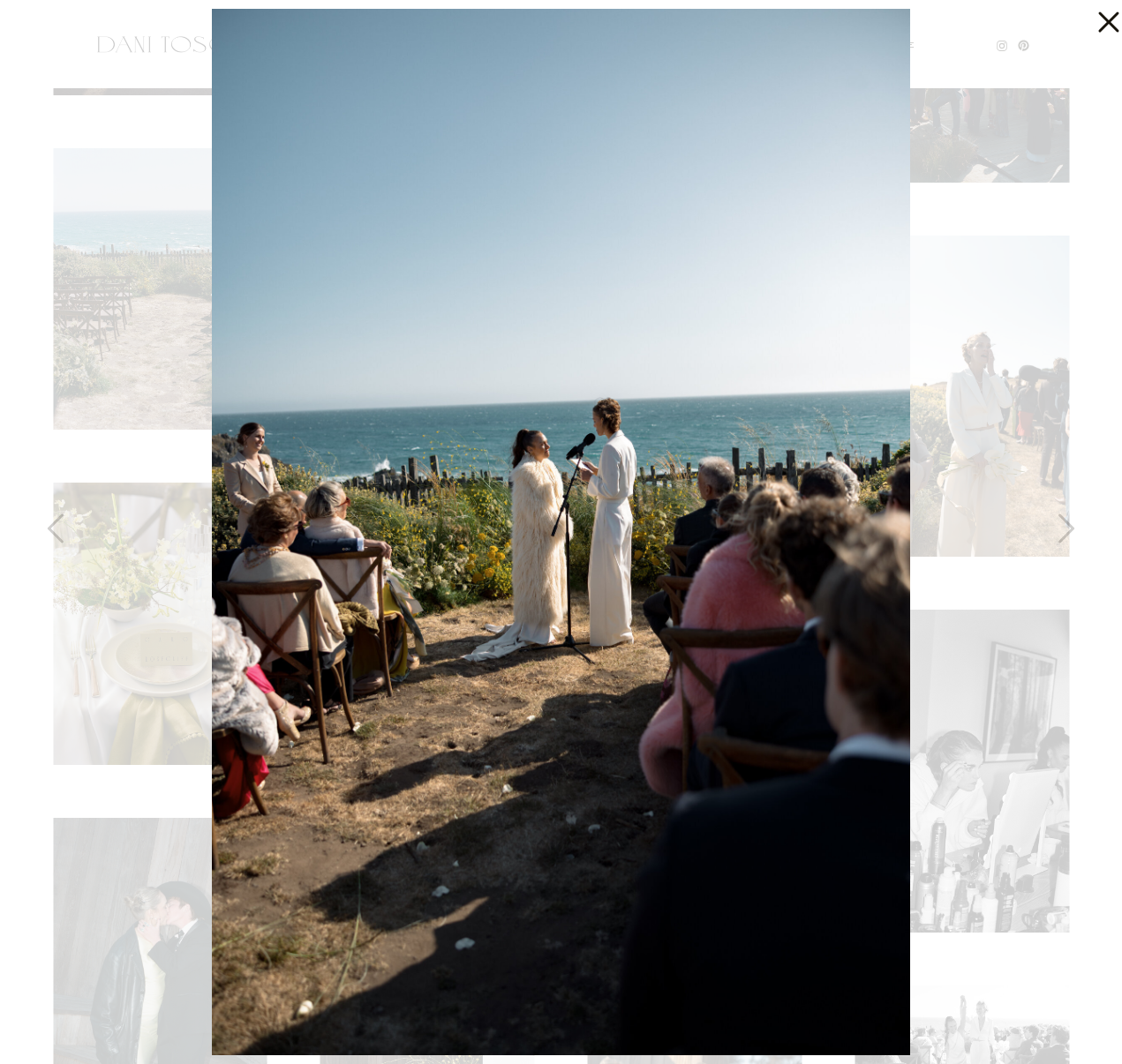
click at [169, 14] on div at bounding box center [561, 532] width 1122 height 1064
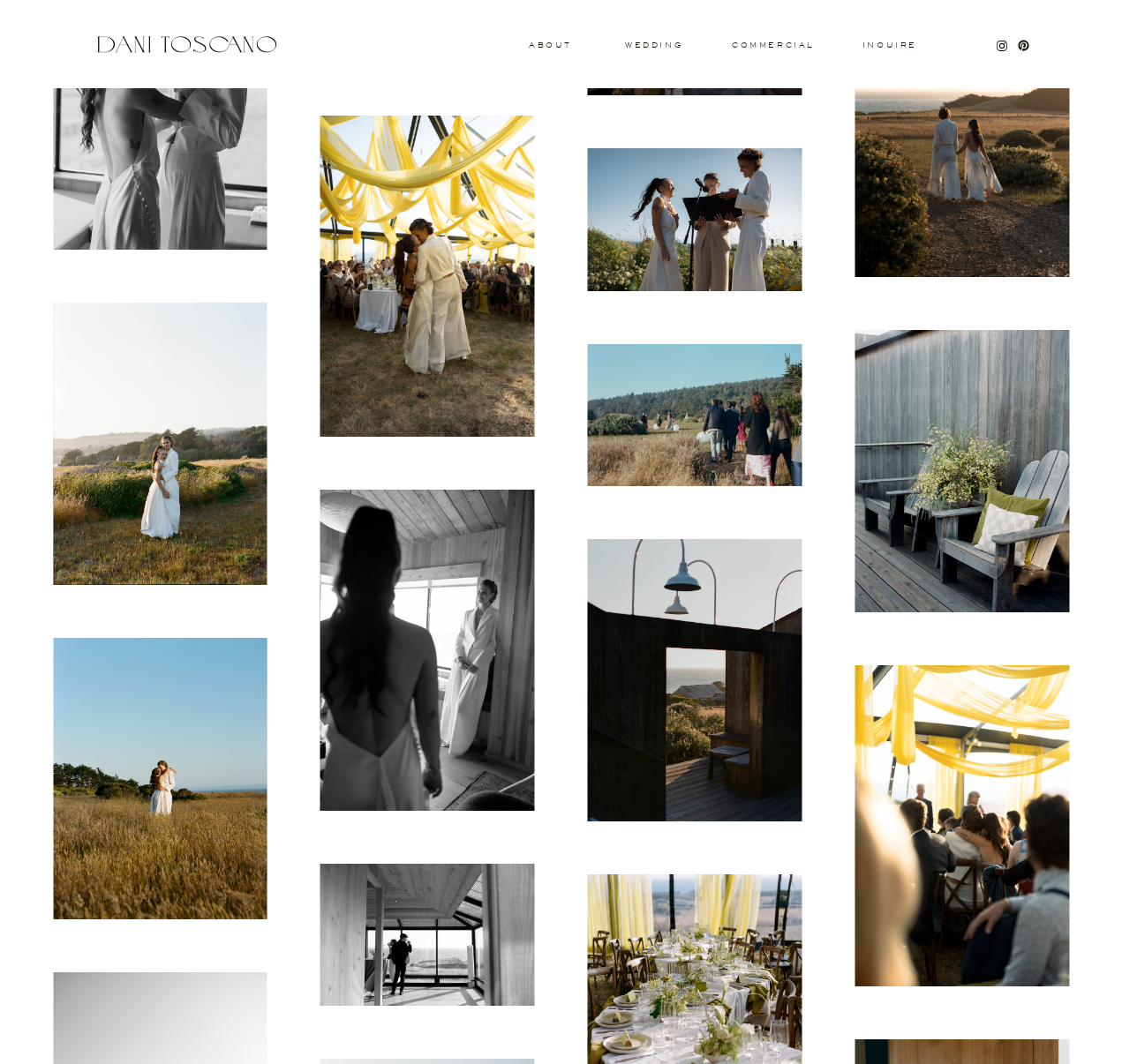
scroll to position [14011, 0]
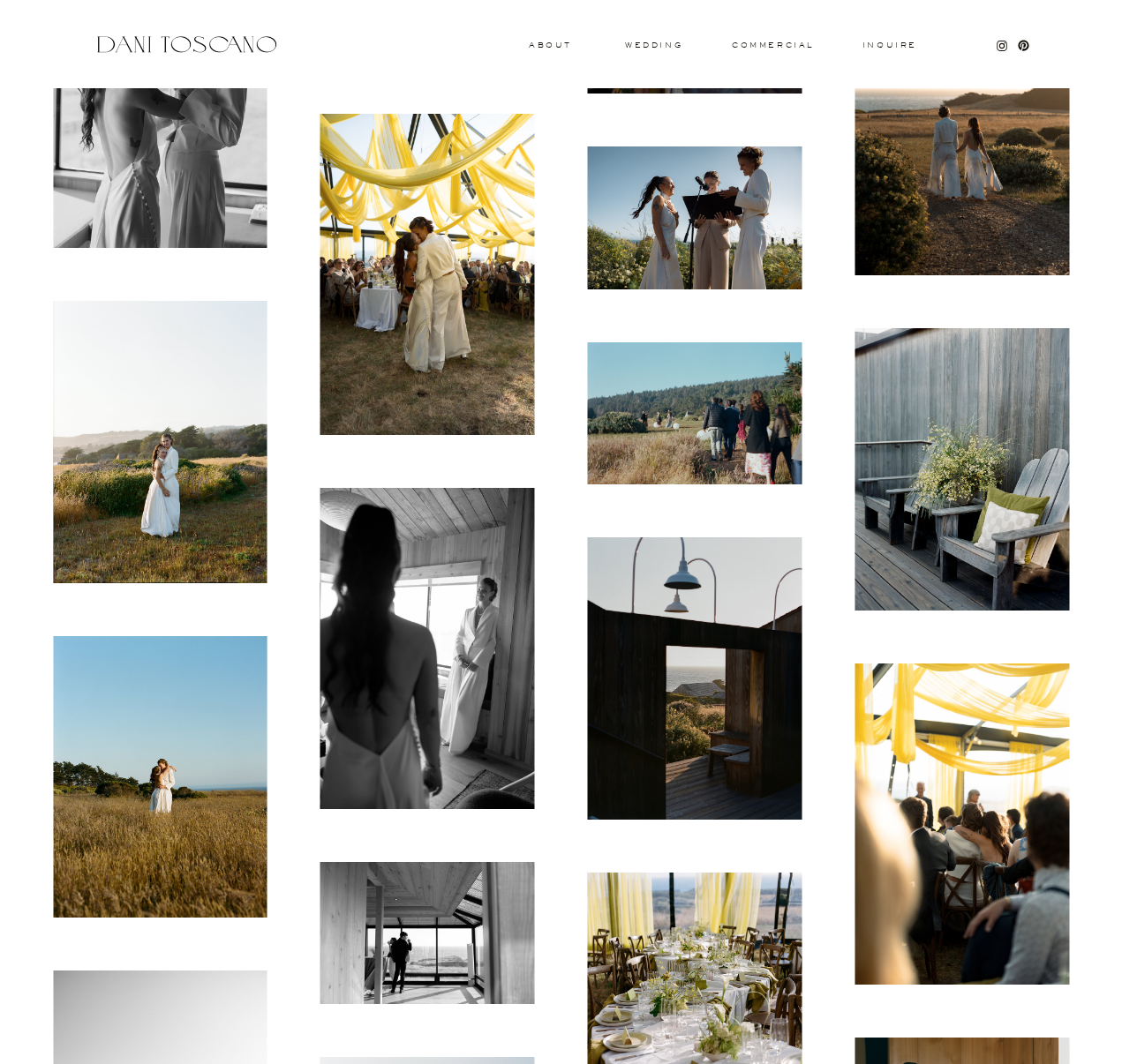
click at [130, 756] on img at bounding box center [159, 777] width 215 height 282
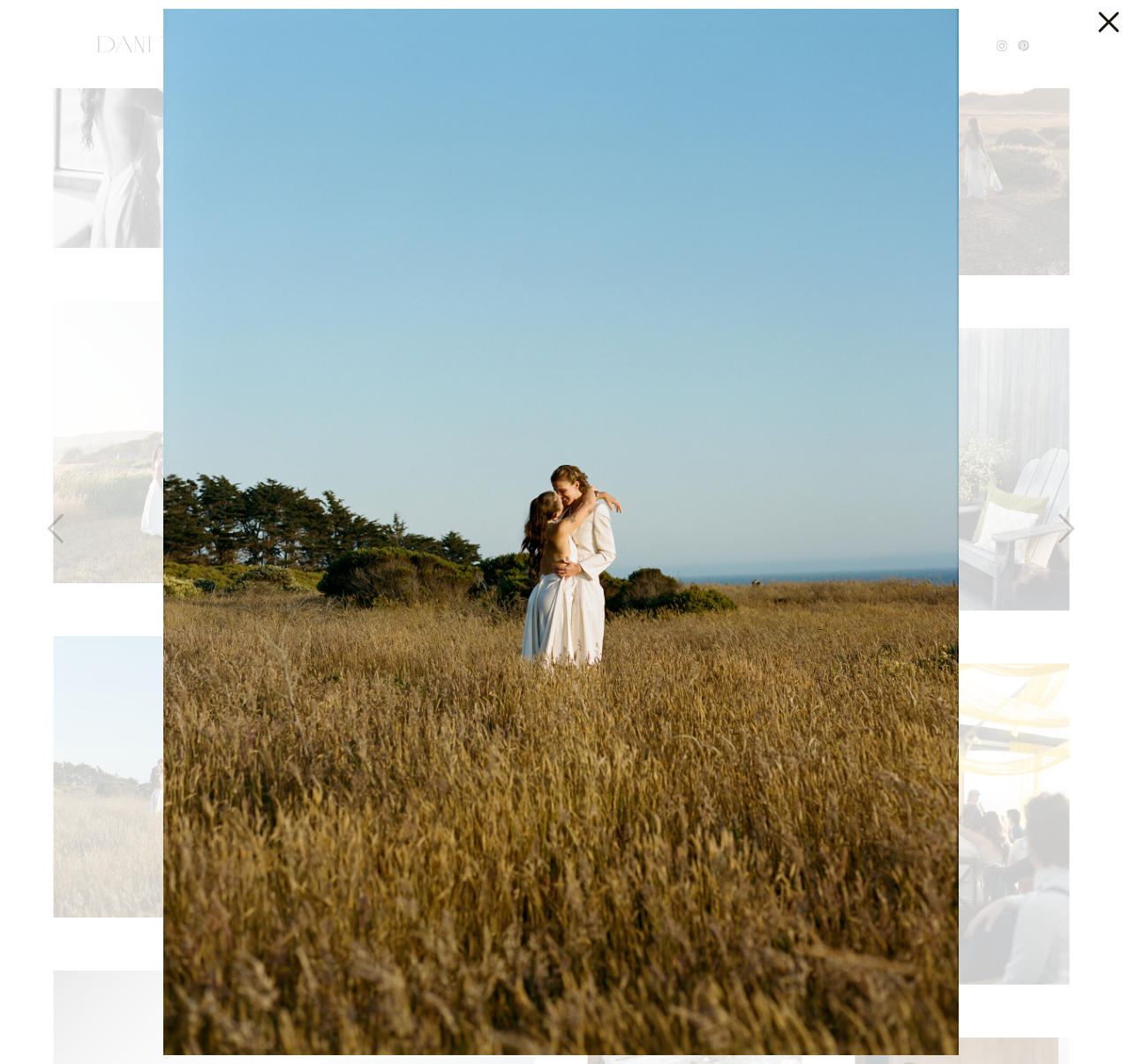
click at [75, 80] on div at bounding box center [561, 532] width 1122 height 1064
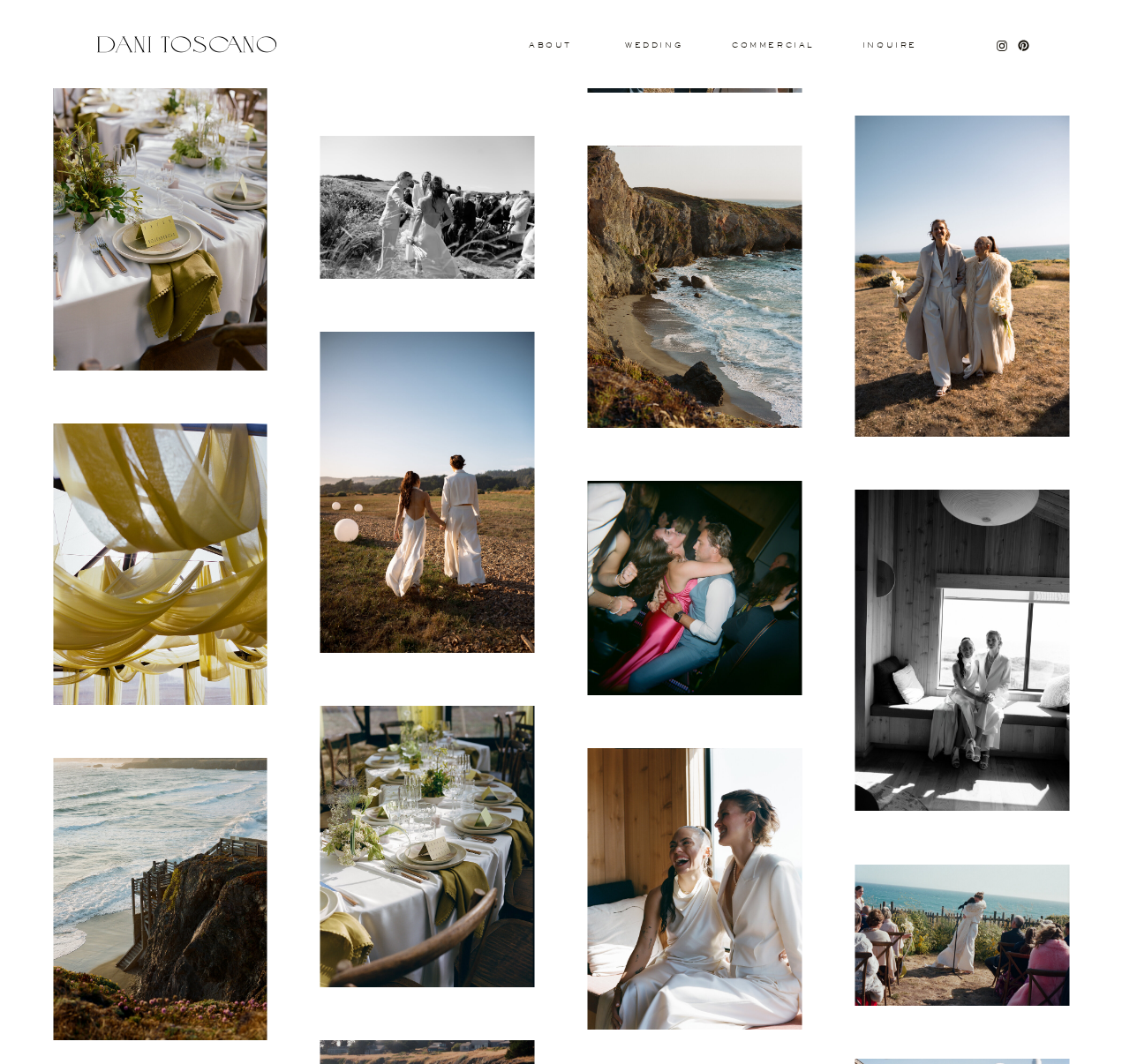
scroll to position [15268, 0]
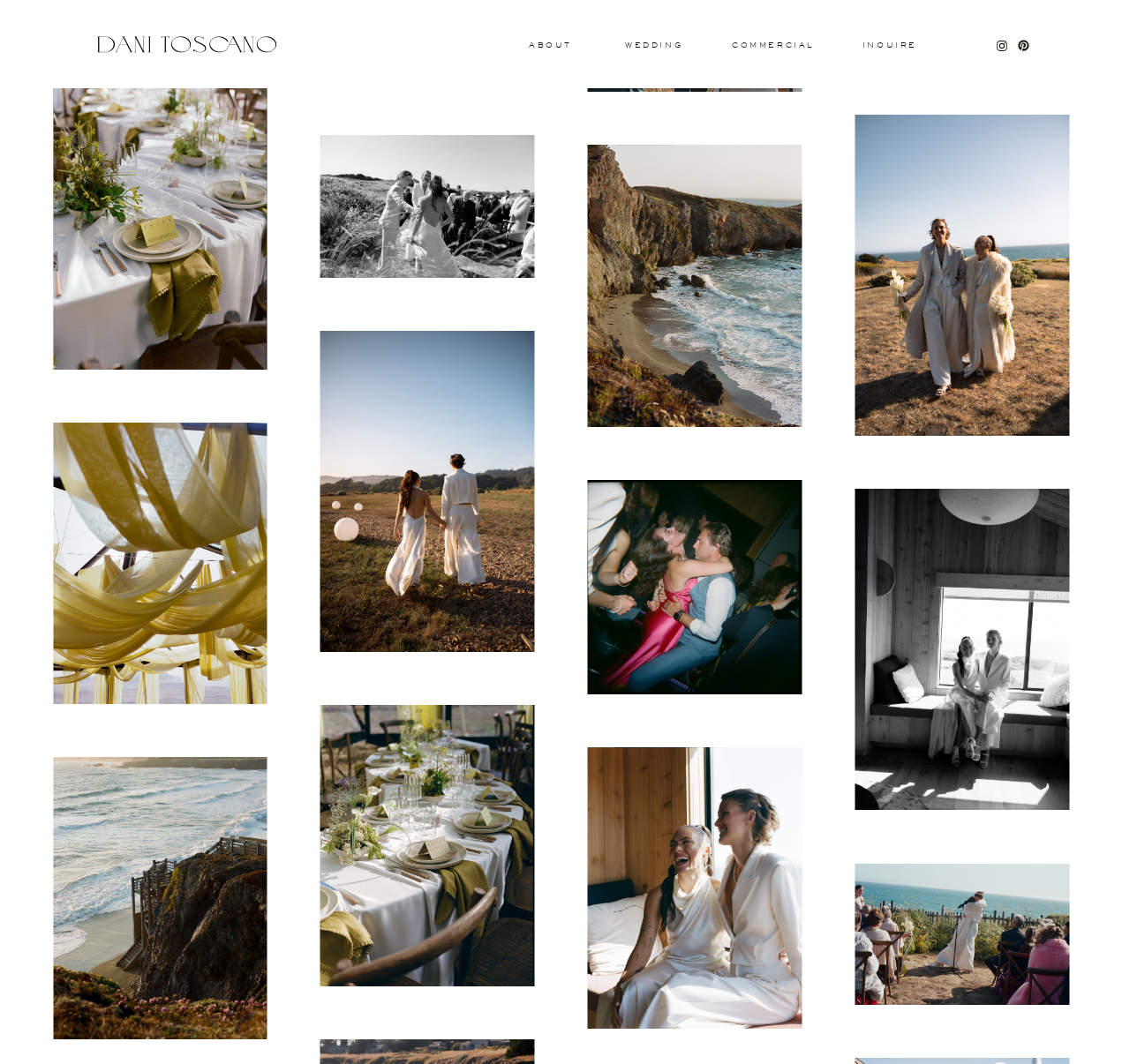
click at [372, 490] on img at bounding box center [427, 492] width 215 height 321
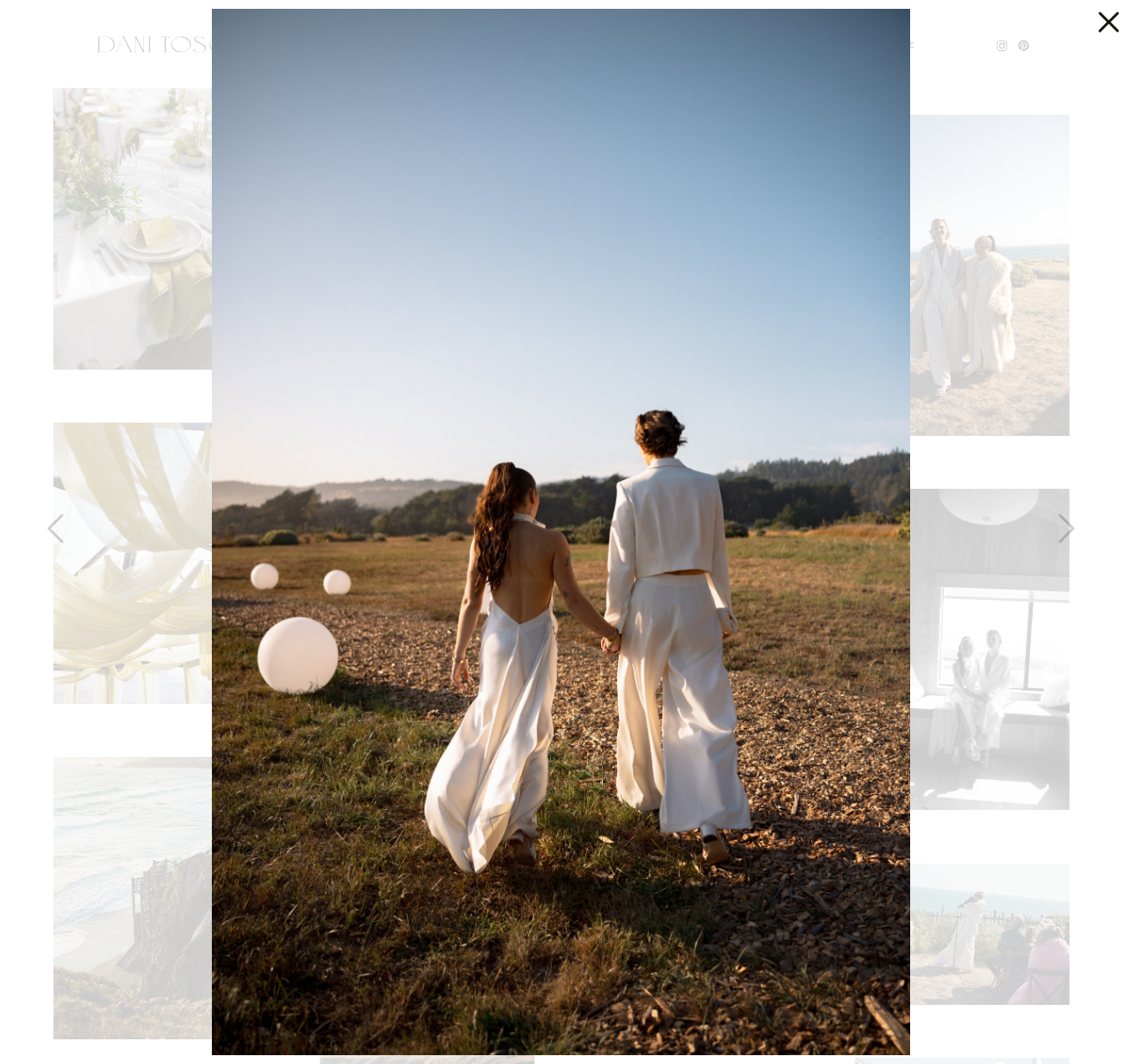
click at [105, 403] on div at bounding box center [561, 532] width 1122 height 1064
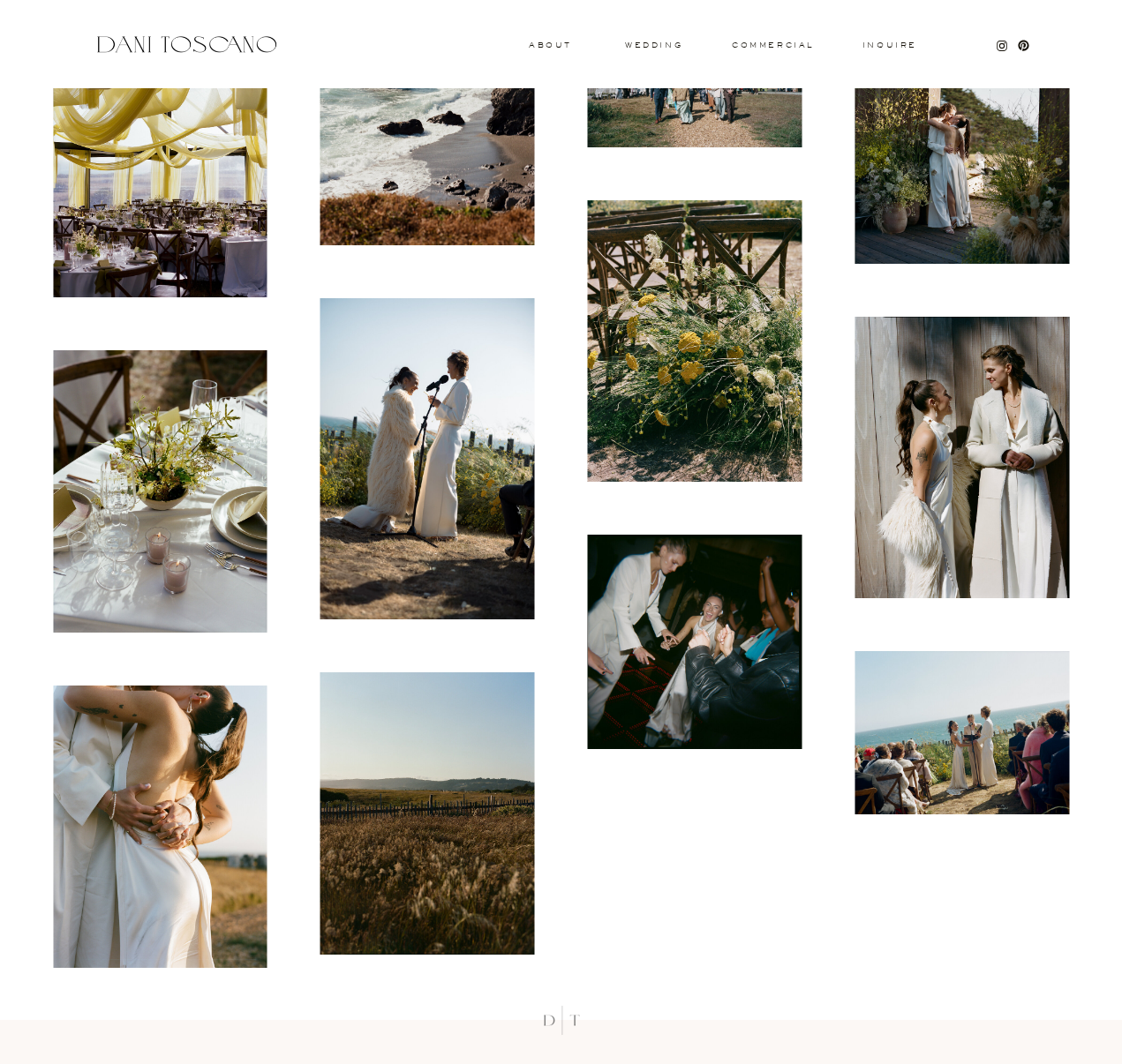
scroll to position [16406, 0]
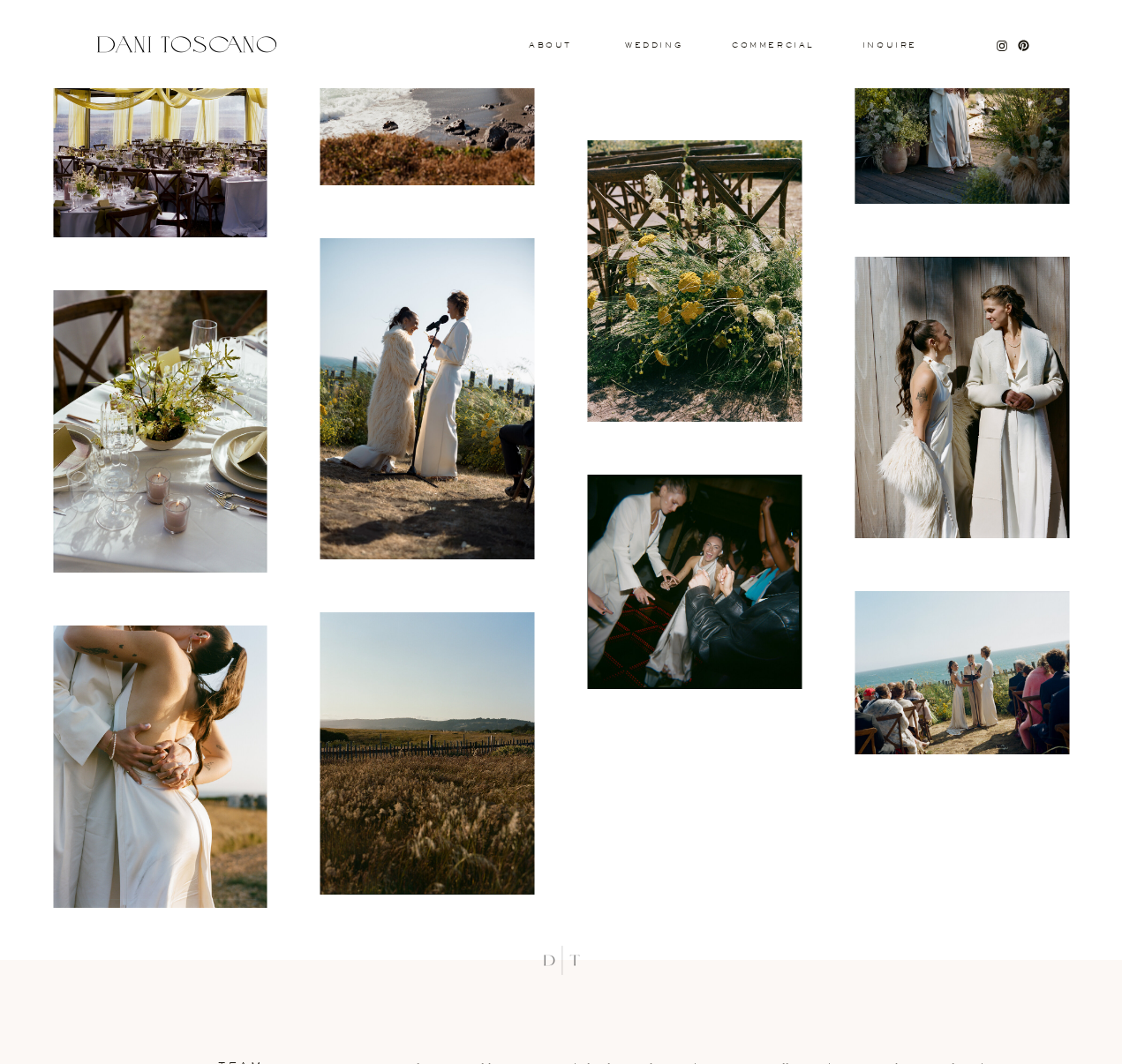
click at [973, 677] on img at bounding box center [962, 672] width 215 height 162
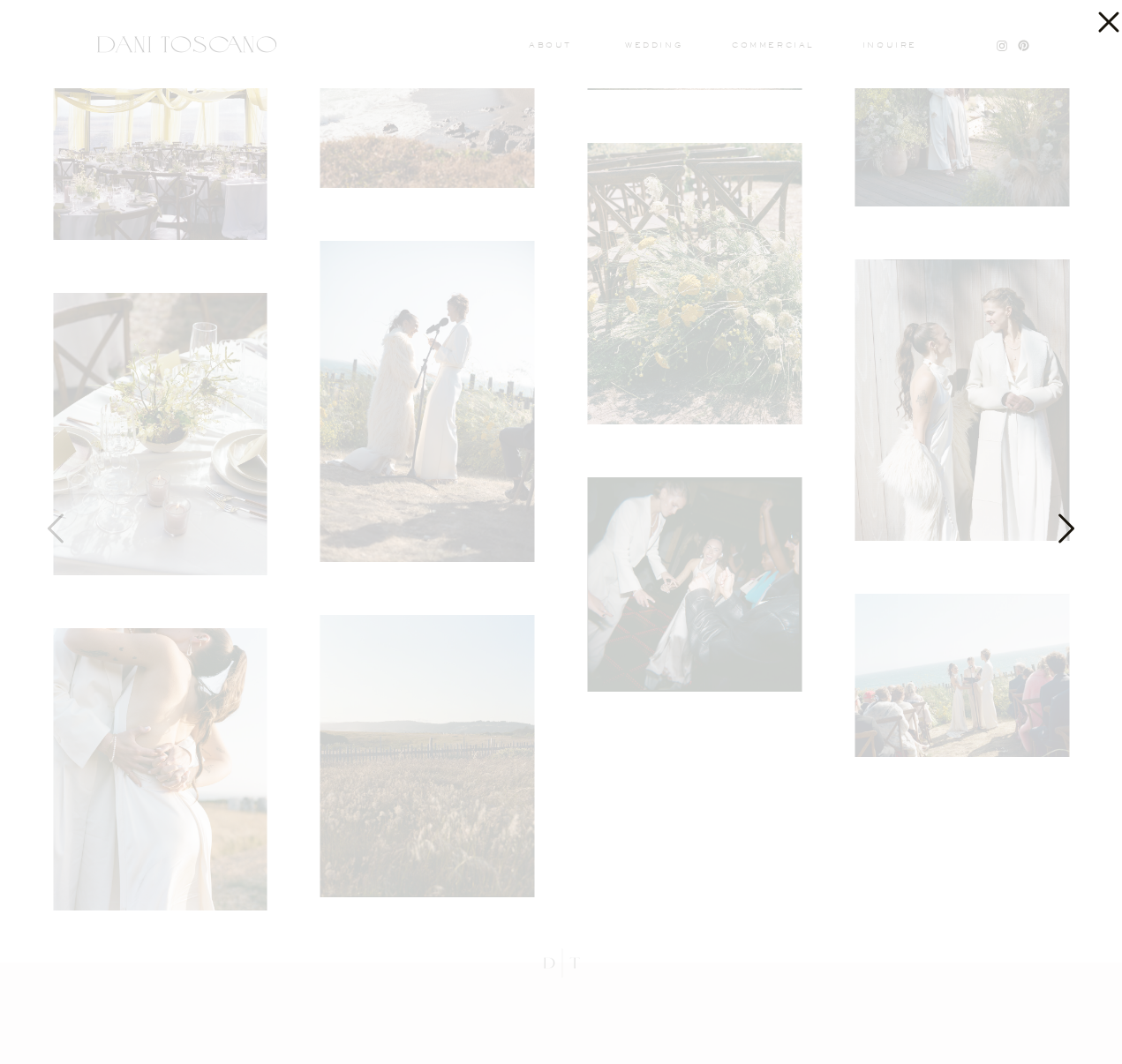
click at [180, 112] on div at bounding box center [561, 532] width 1122 height 1064
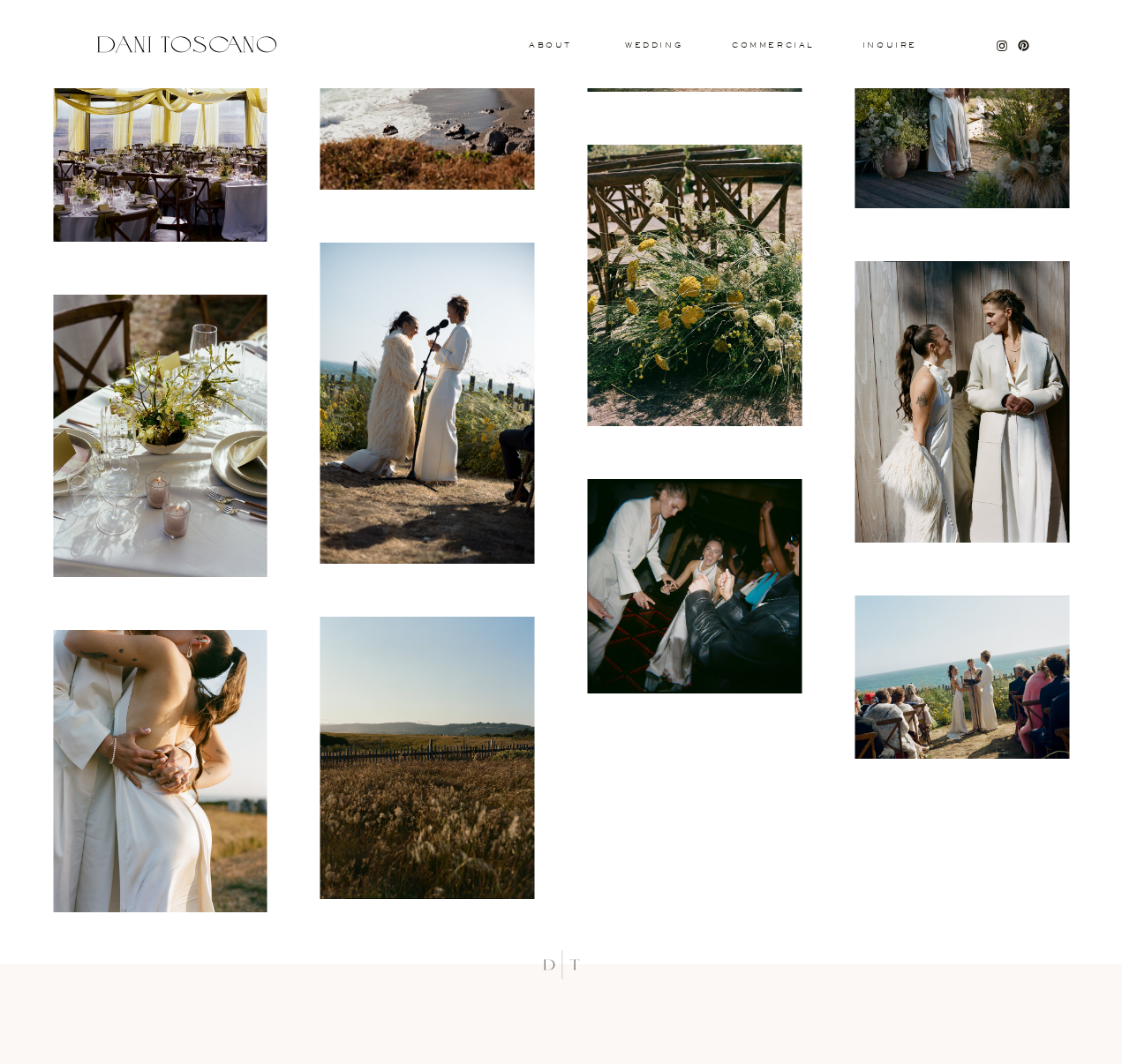
click at [369, 390] on img at bounding box center [427, 403] width 215 height 321
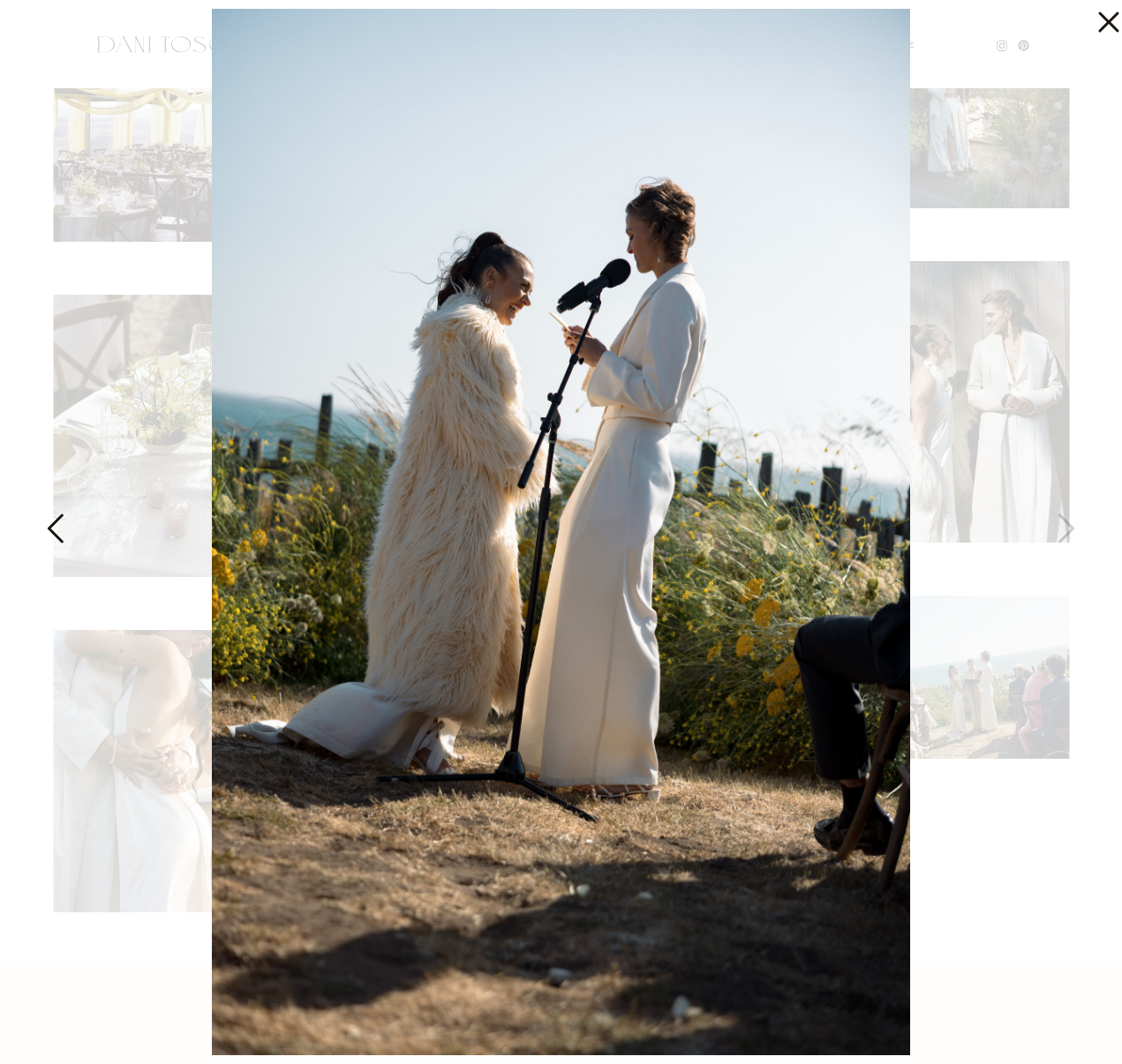
click at [230, 396] on img at bounding box center [561, 532] width 698 height 1047
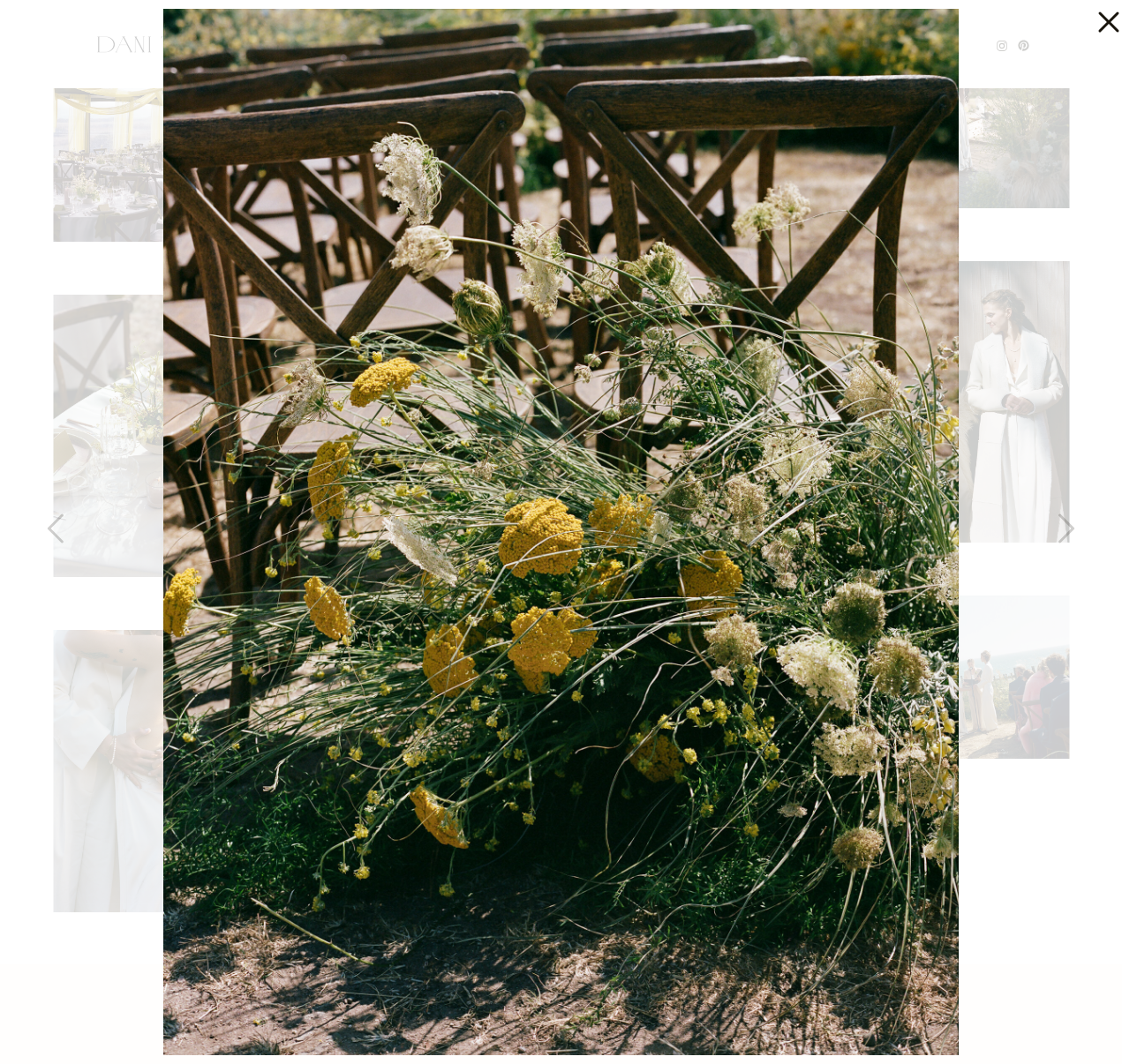
click at [121, 394] on div at bounding box center [561, 532] width 1122 height 1064
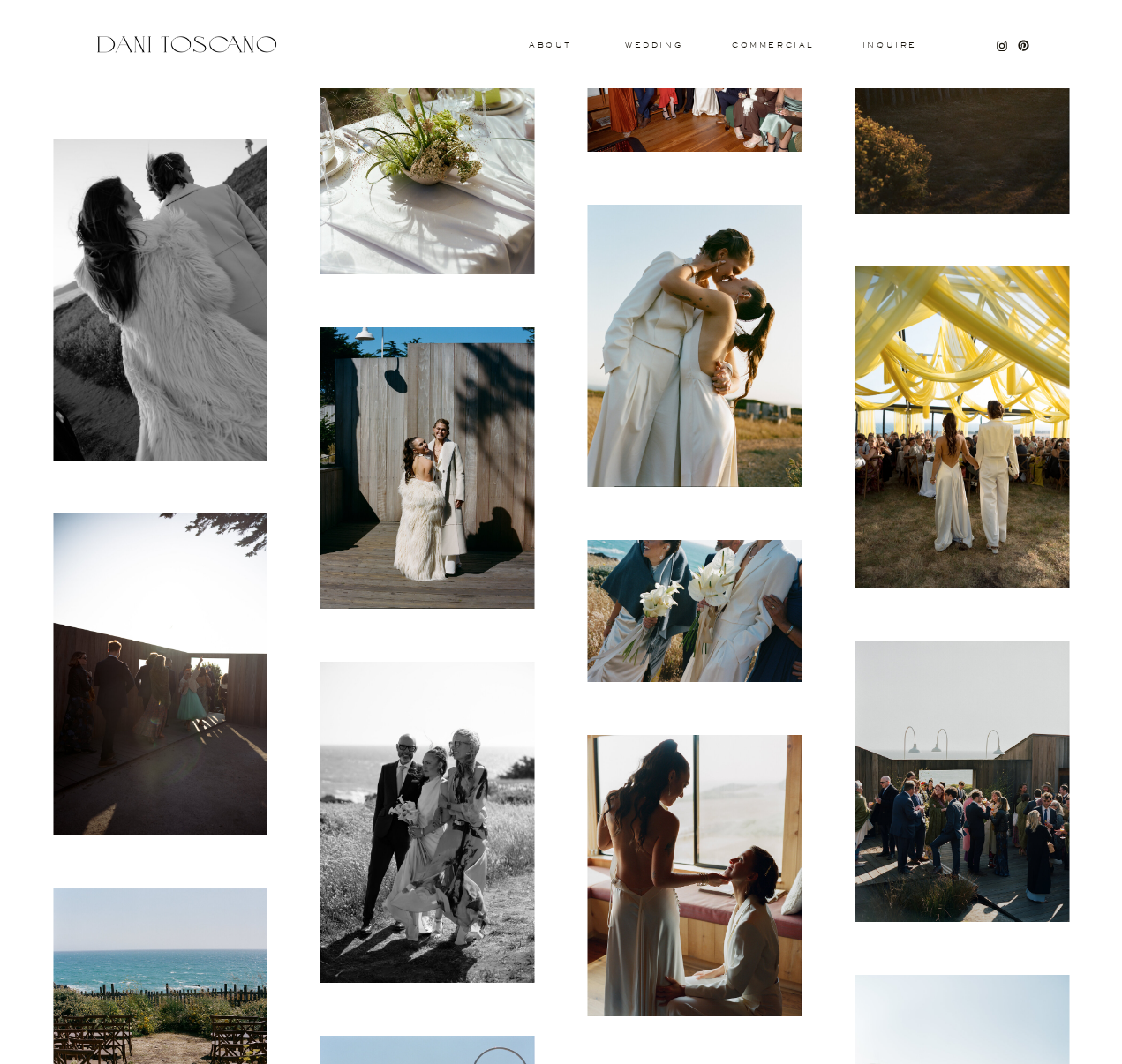
scroll to position [12040, 0]
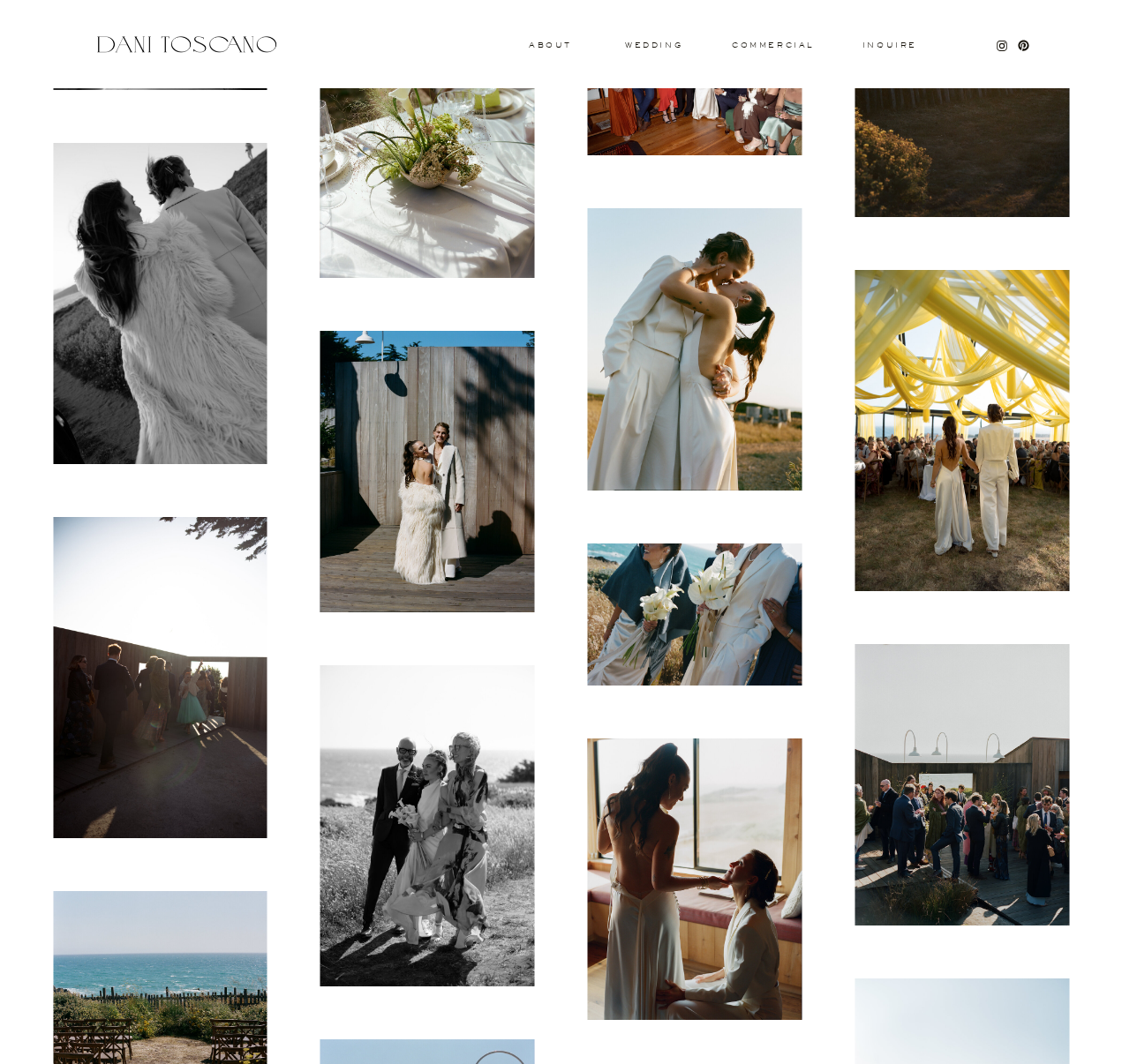
click at [434, 516] on img at bounding box center [427, 472] width 215 height 282
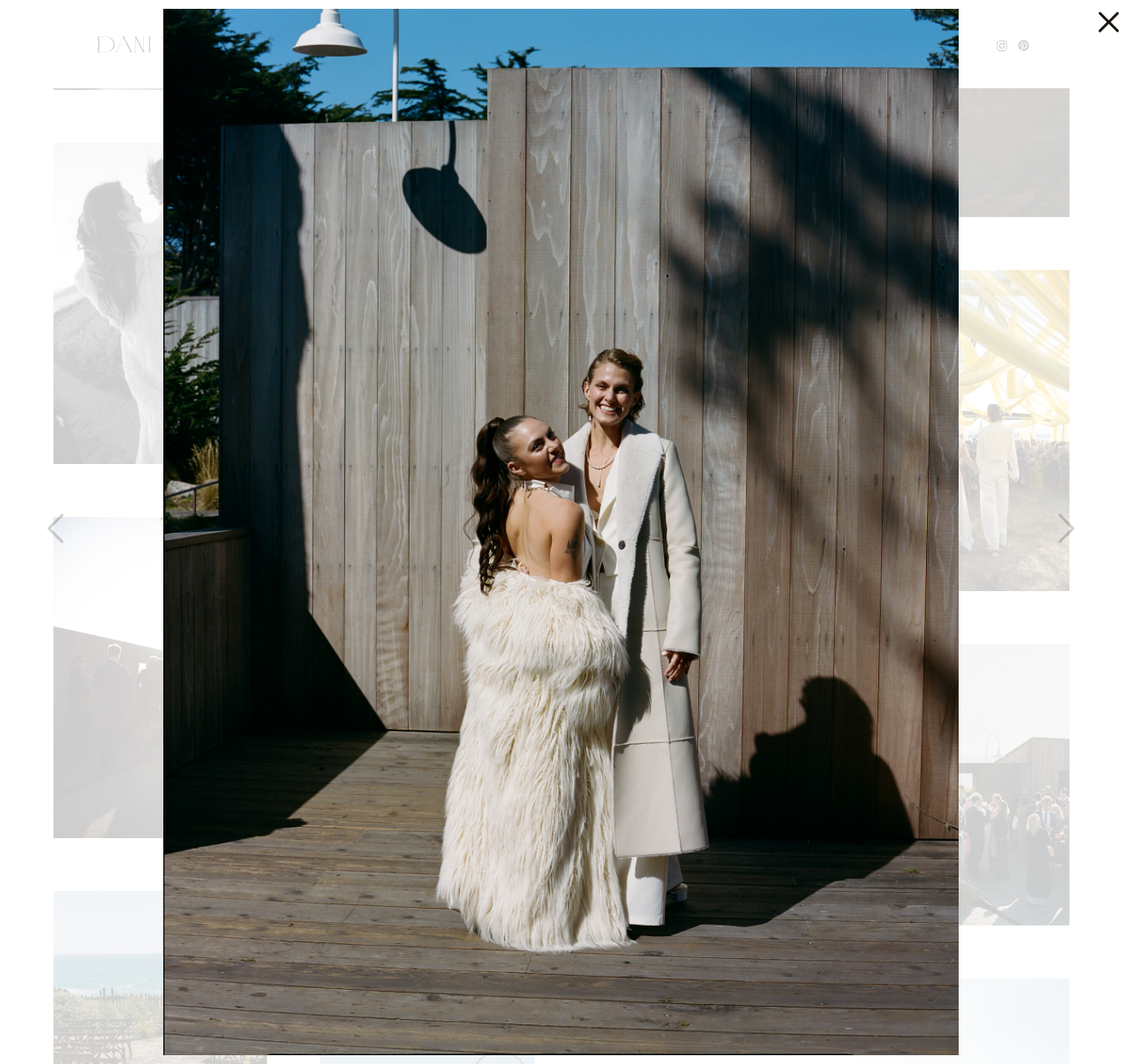
click at [74, 167] on div at bounding box center [561, 532] width 1122 height 1064
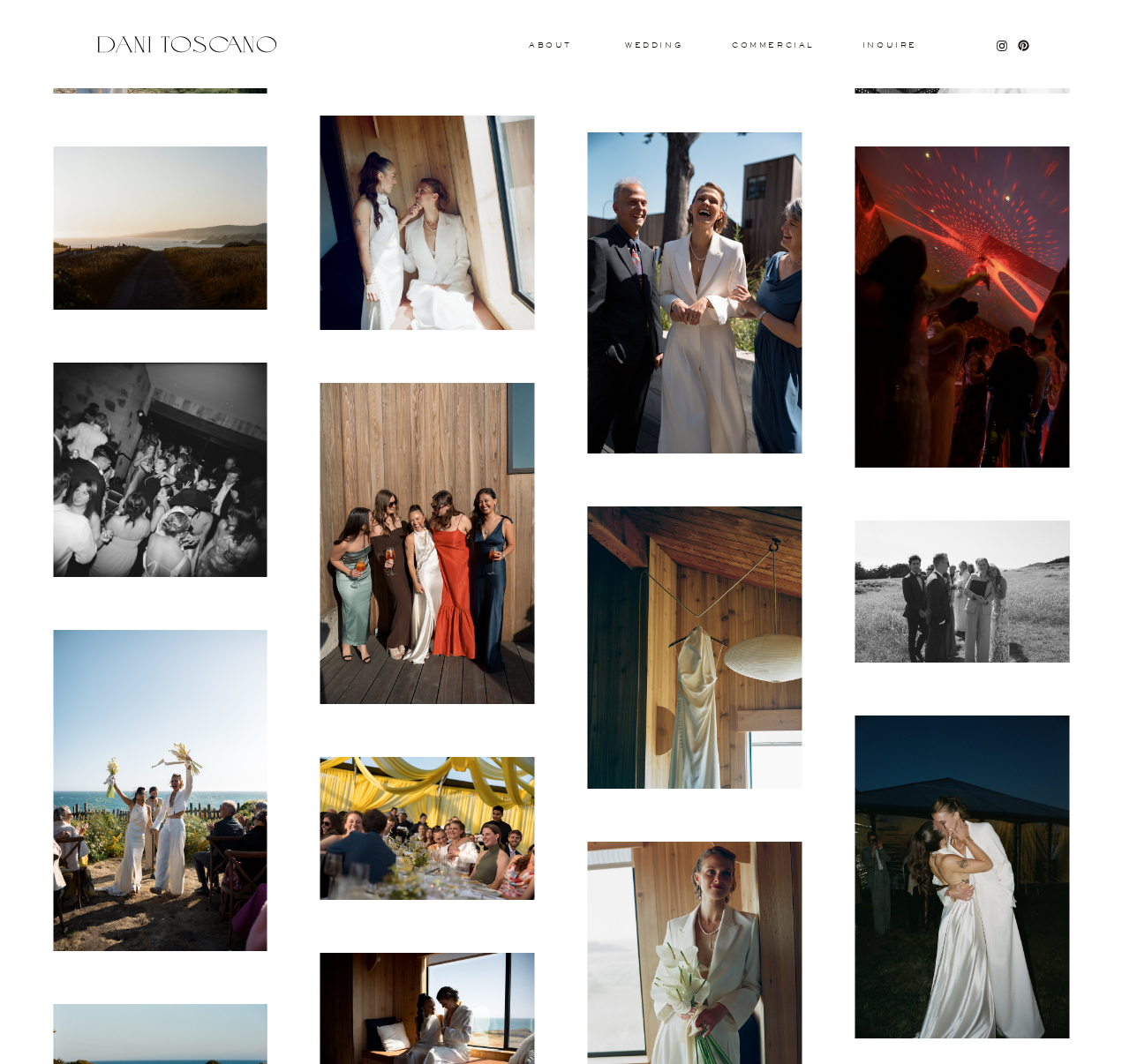
scroll to position [9017, 0]
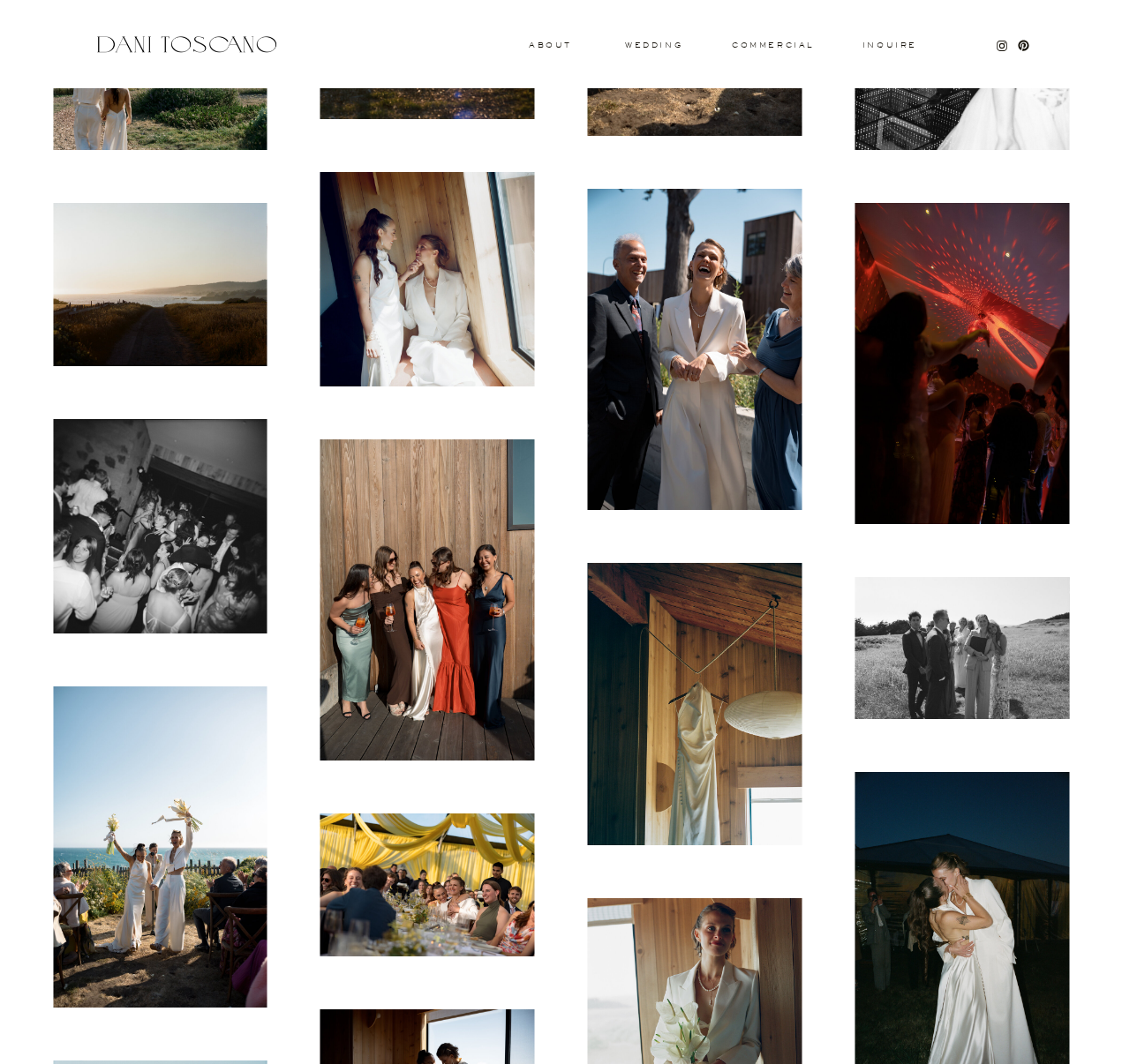
click at [224, 828] on img at bounding box center [159, 847] width 215 height 321
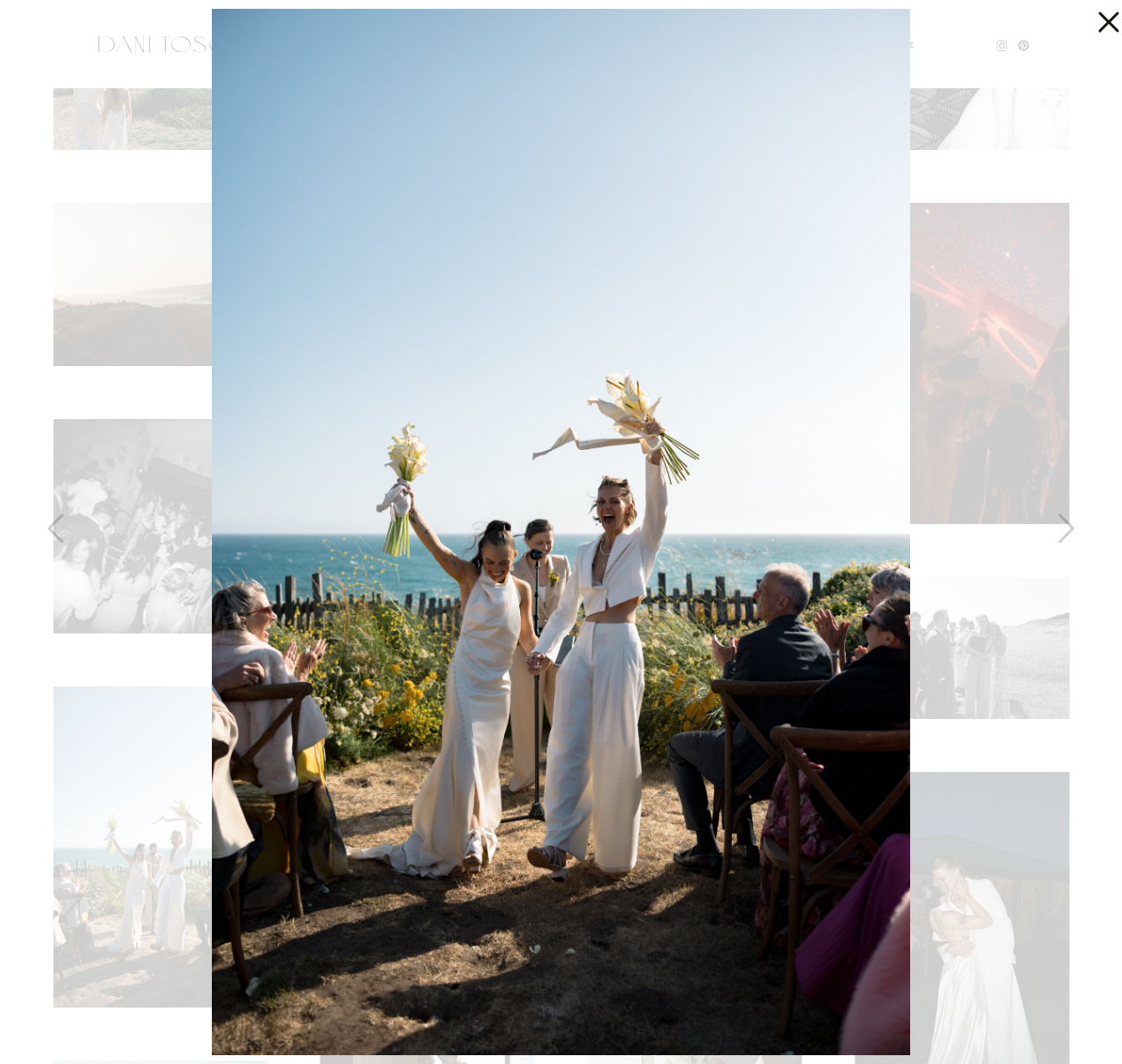
click at [130, 394] on div at bounding box center [561, 532] width 1122 height 1064
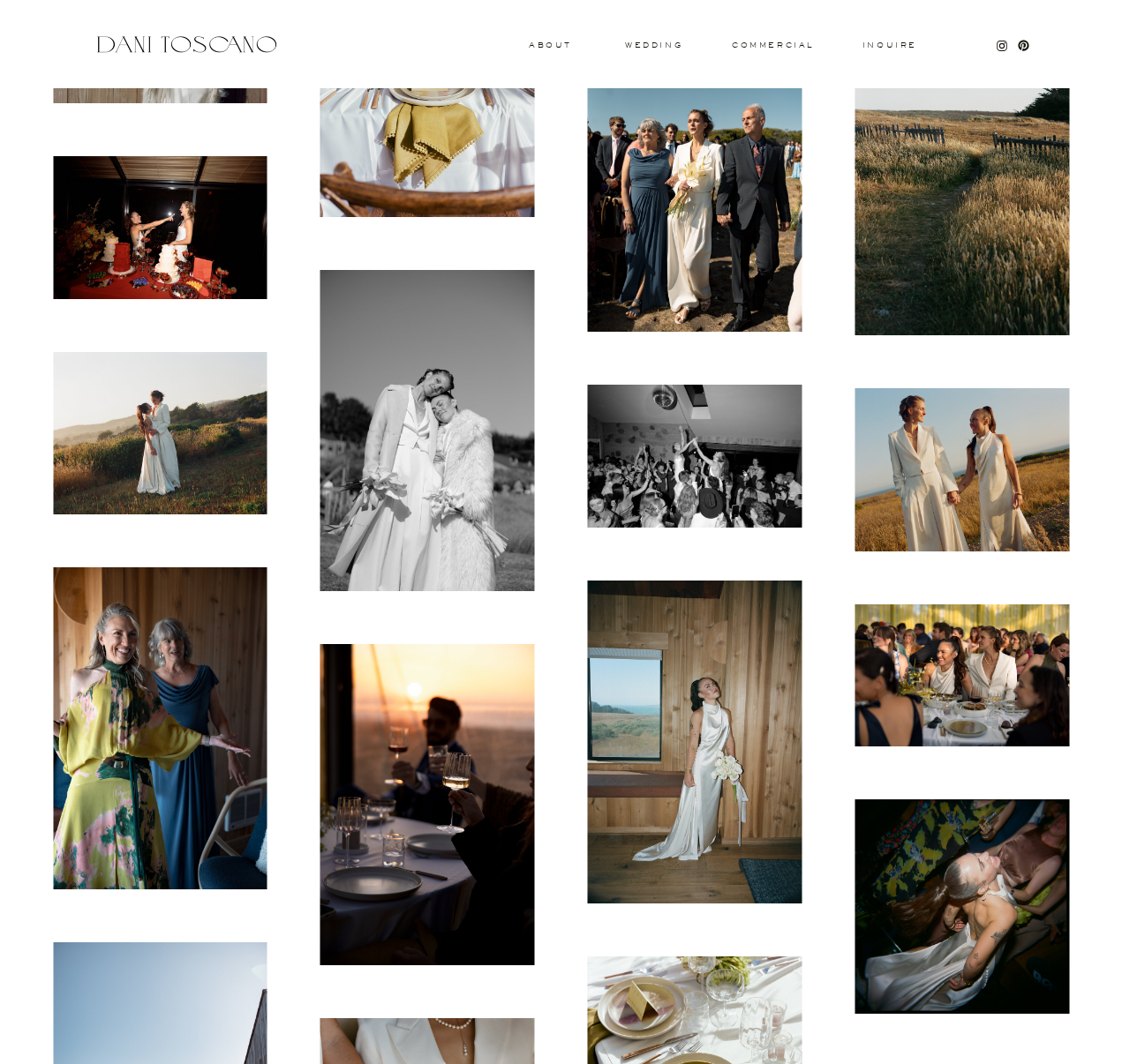
scroll to position [6744, 0]
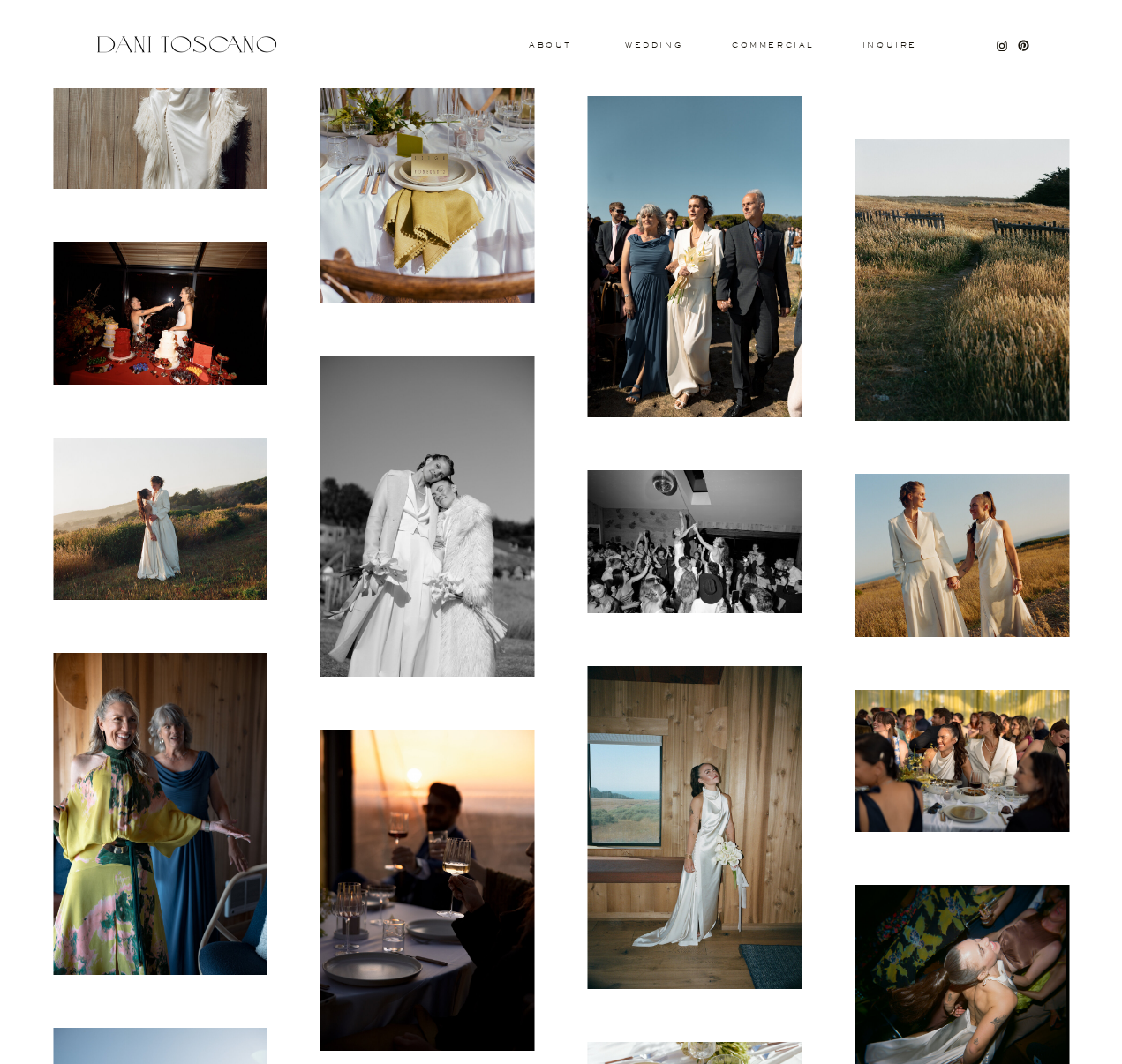
click at [738, 362] on img at bounding box center [694, 257] width 215 height 321
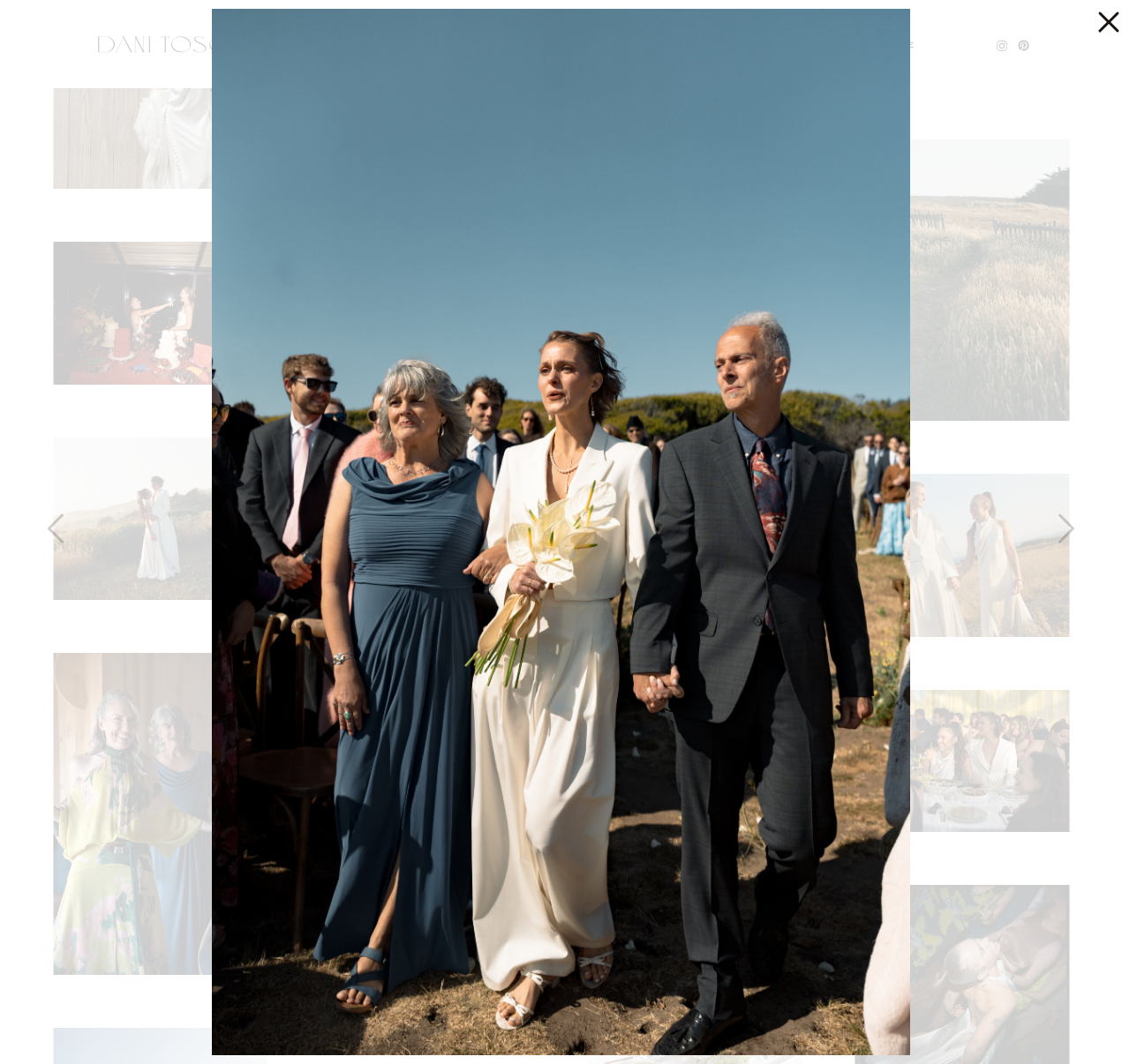
click at [1031, 387] on div at bounding box center [561, 532] width 1122 height 1064
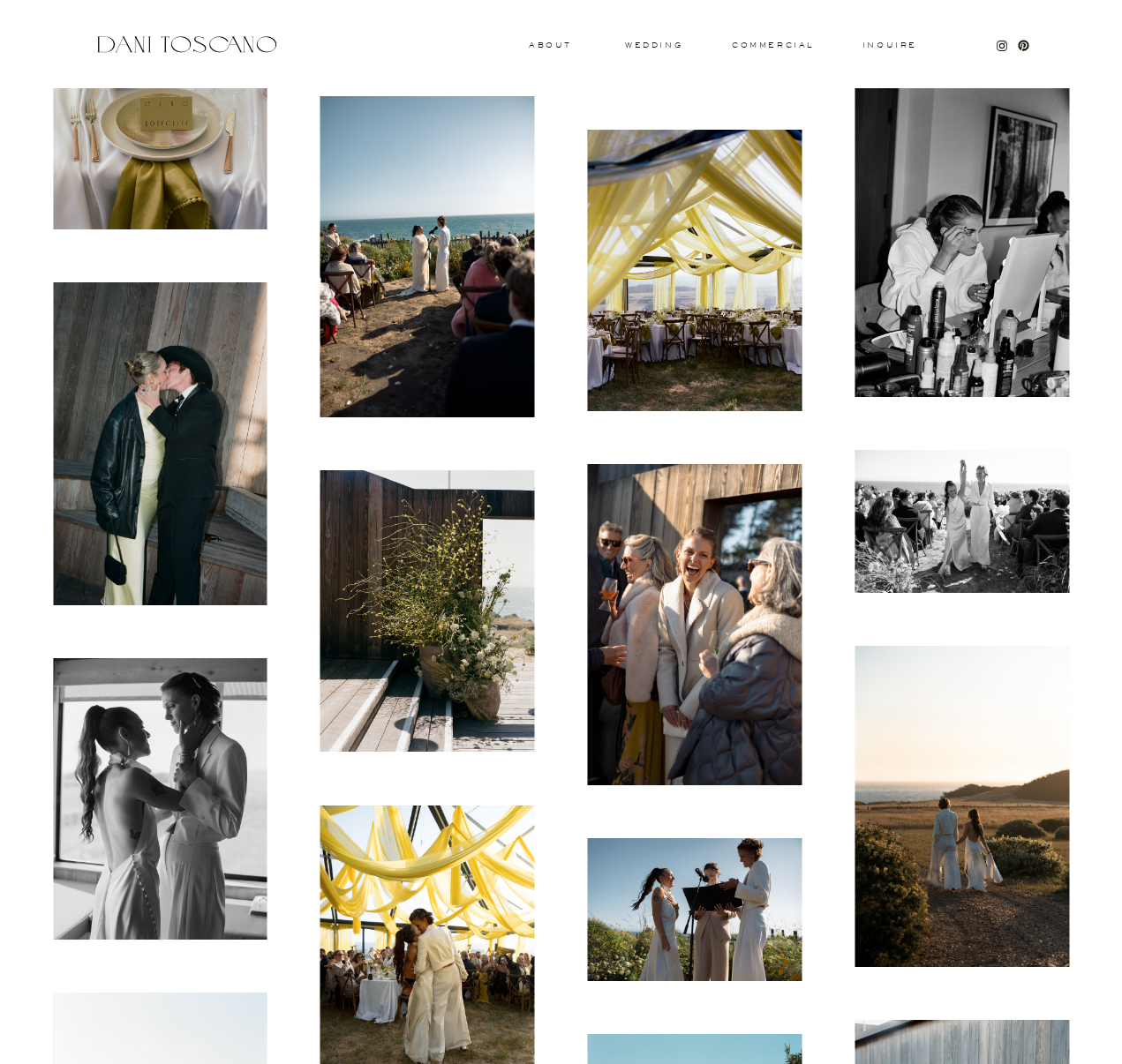
scroll to position [13937, 0]
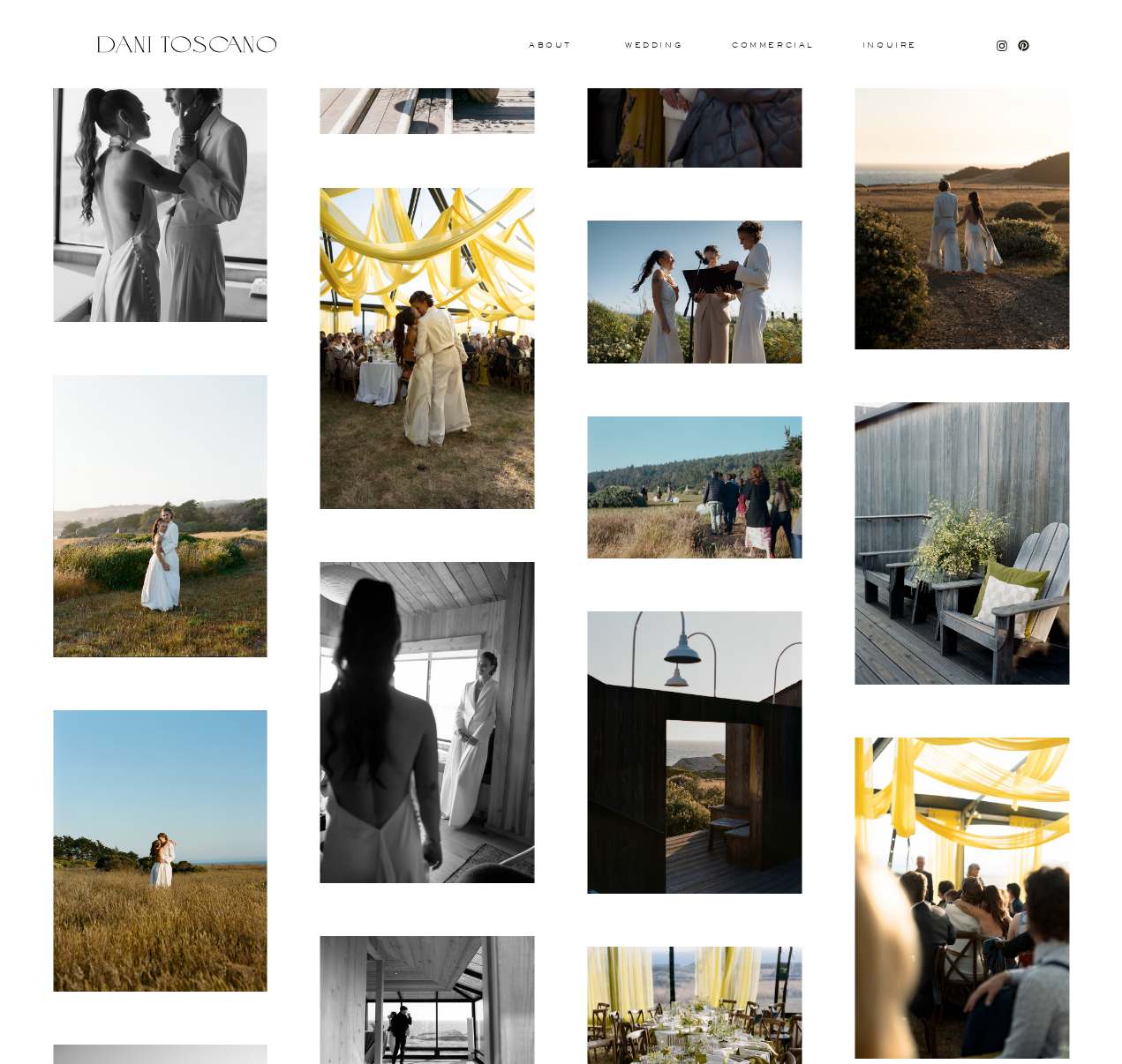
click at [688, 328] on img at bounding box center [694, 292] width 215 height 143
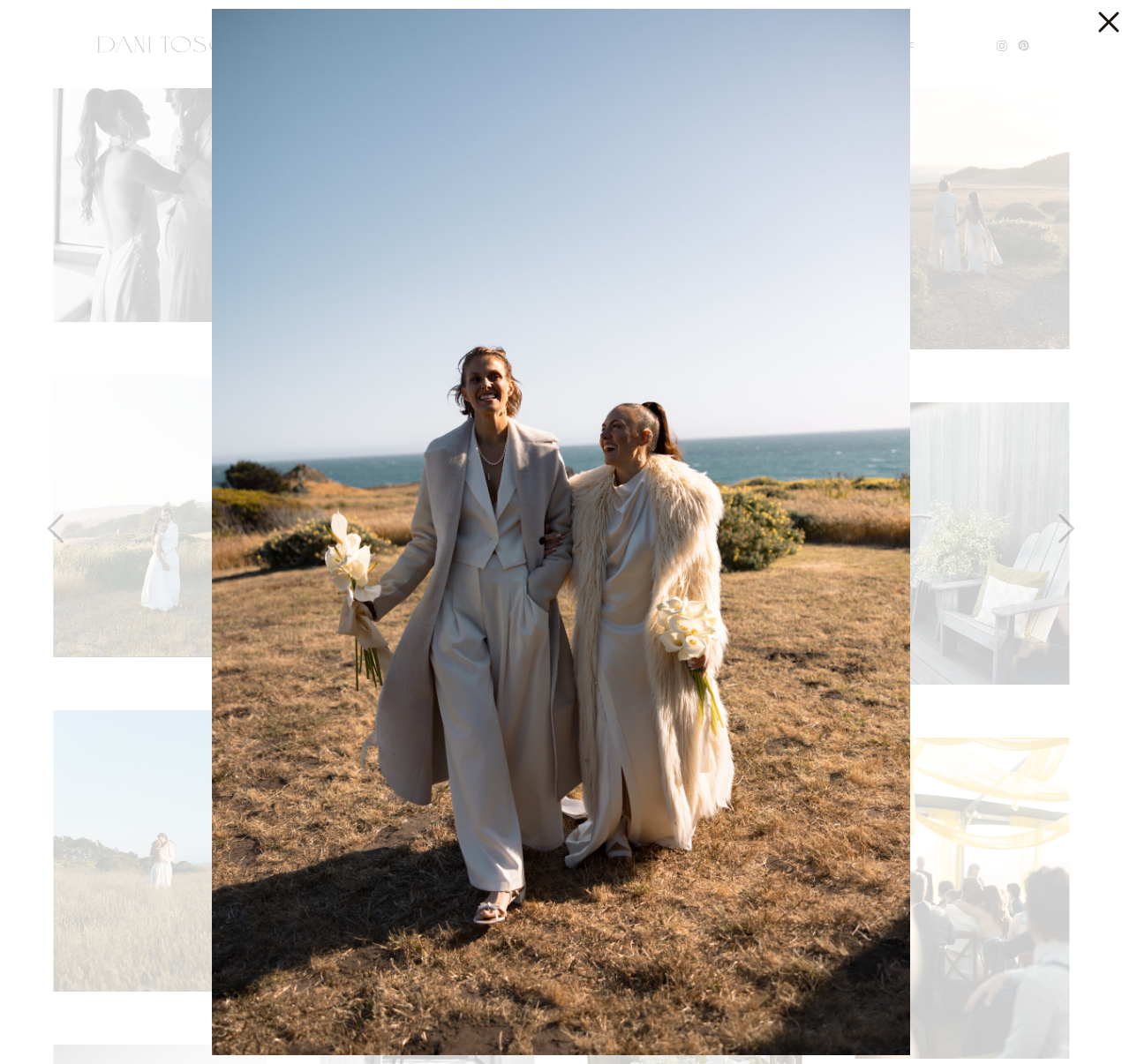
drag, startPoint x: 127, startPoint y: 95, endPoint x: 113, endPoint y: 71, distance: 27.8
click at [127, 95] on div at bounding box center [561, 532] width 1122 height 1064
